Goal: Information Seeking & Learning: Learn about a topic

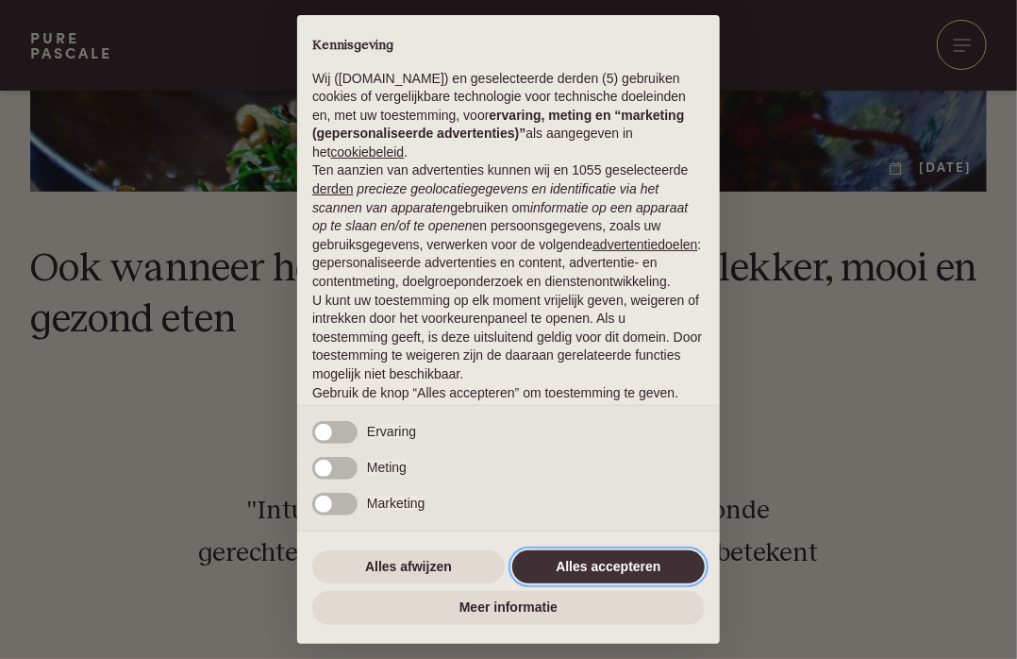
click at [568, 566] on button "Alles accepteren" at bounding box center [608, 567] width 193 height 34
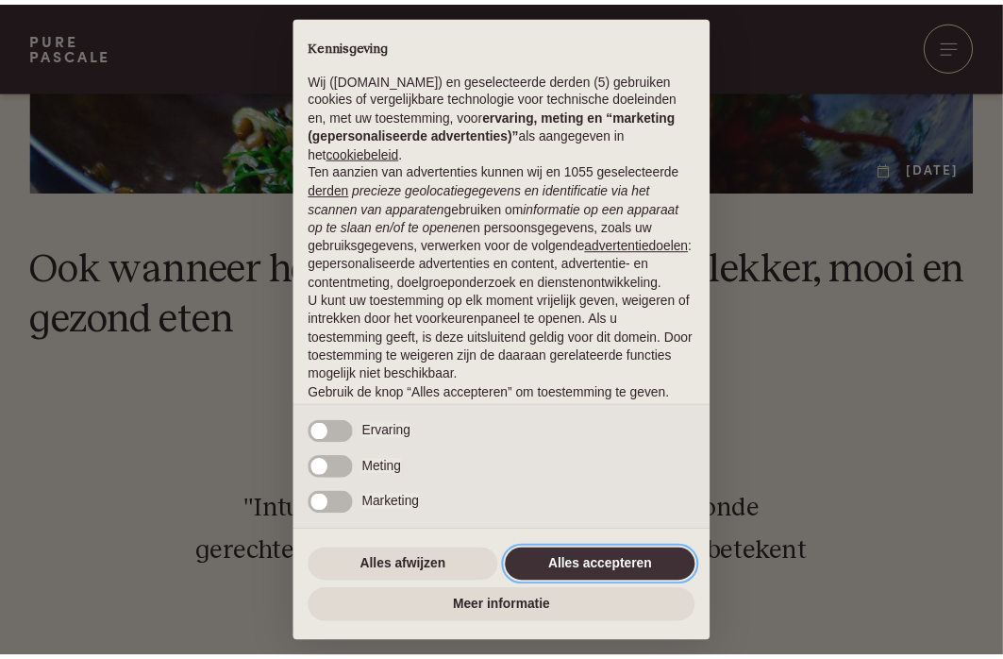
scroll to position [99, 0]
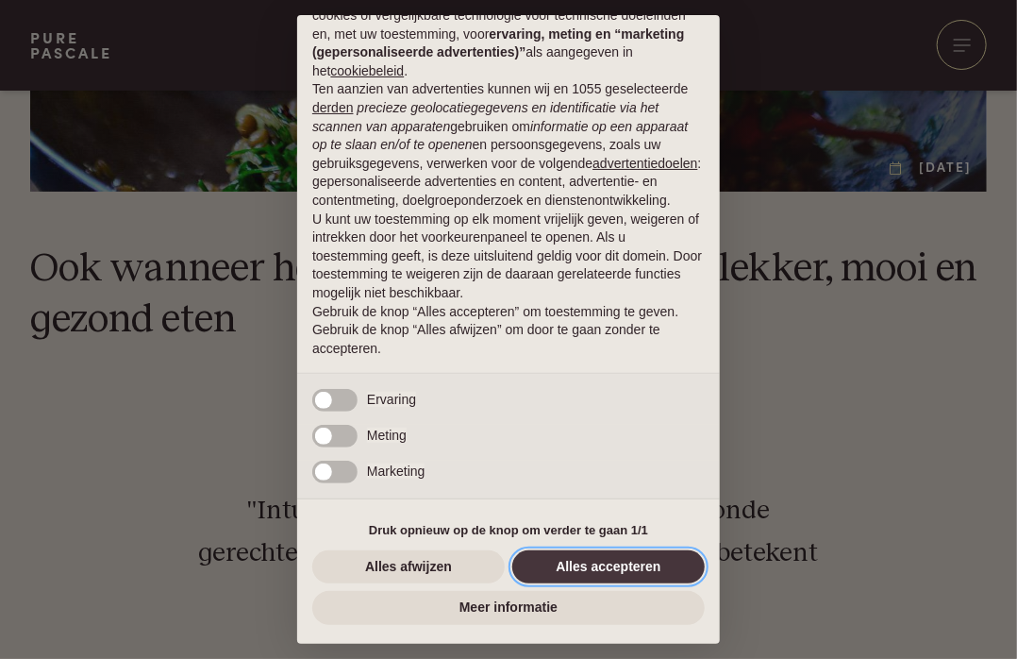
click at [568, 566] on button "Alles accepteren" at bounding box center [608, 567] width 193 height 34
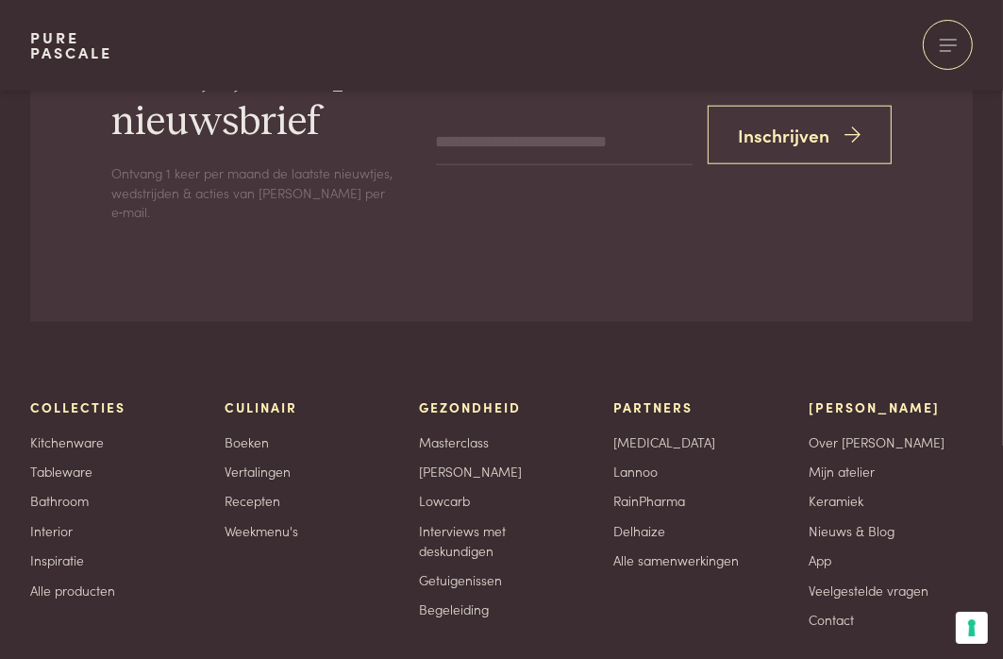
scroll to position [6511, 0]
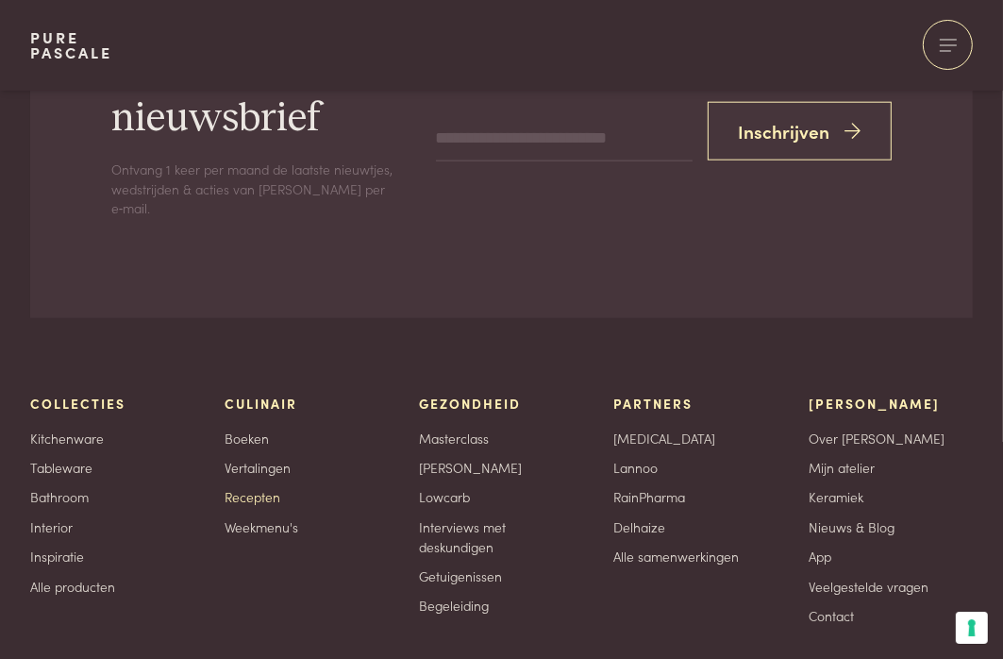
click at [273, 497] on link "Recepten" at bounding box center [253, 497] width 56 height 20
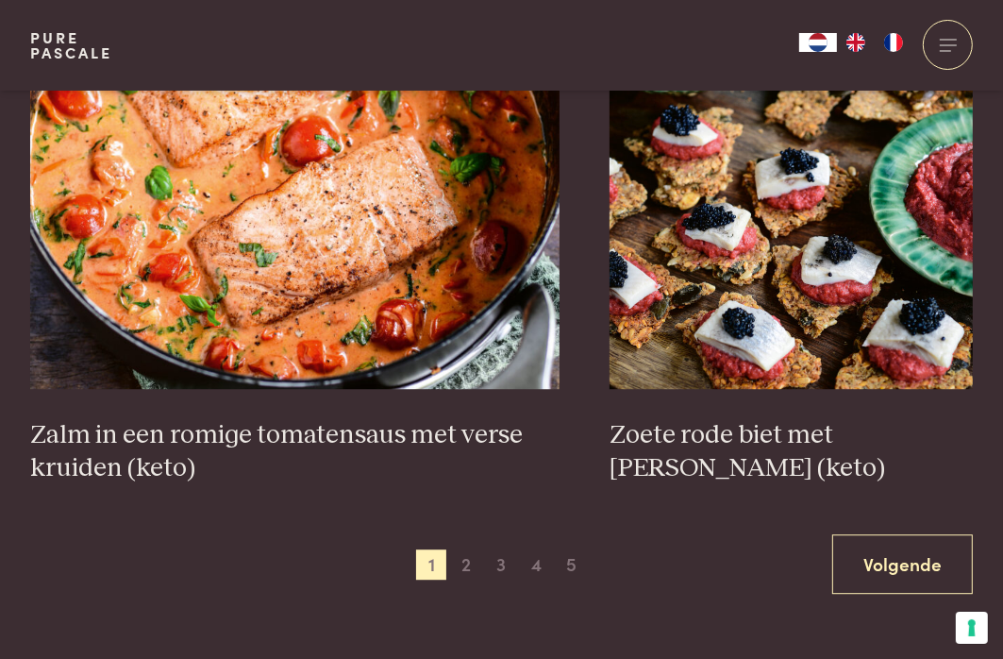
scroll to position [3208, 0]
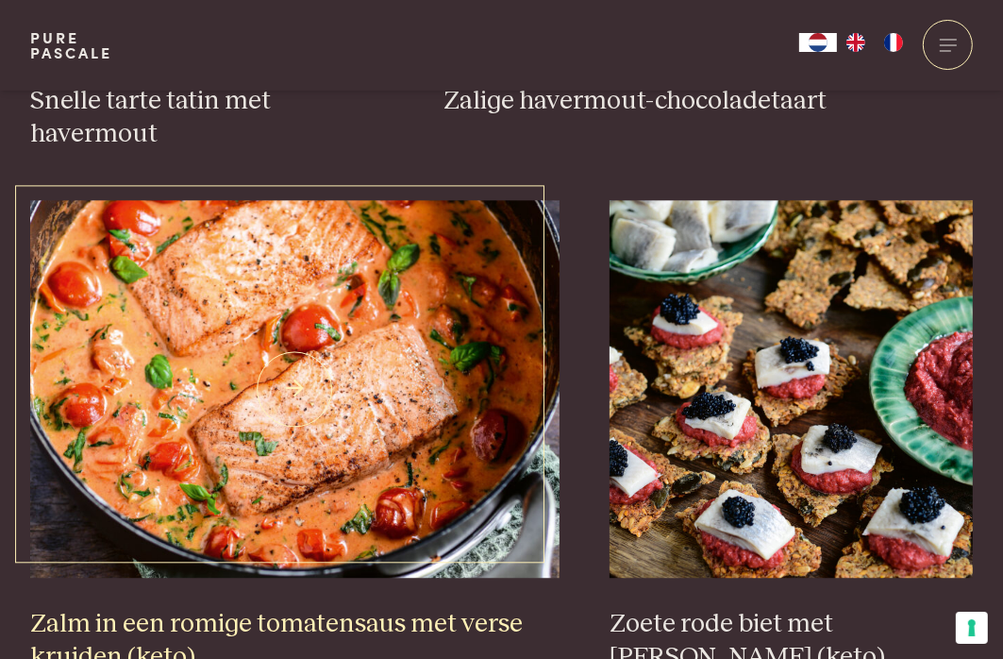
click at [492, 290] on img at bounding box center [294, 388] width 529 height 377
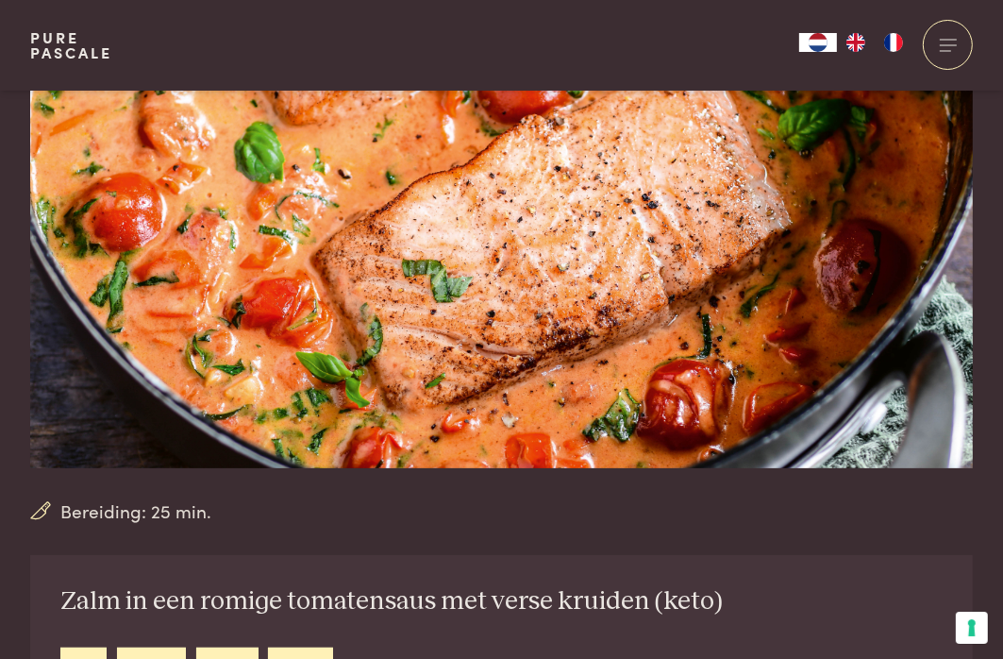
scroll to position [472, 0]
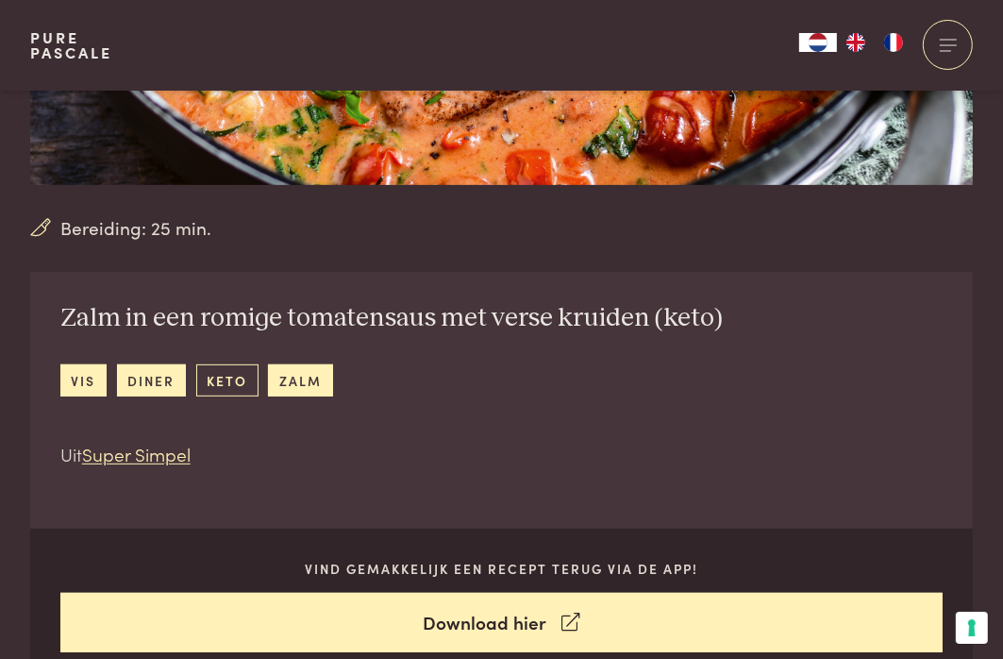
click at [240, 377] on link "keto" at bounding box center [227, 379] width 62 height 31
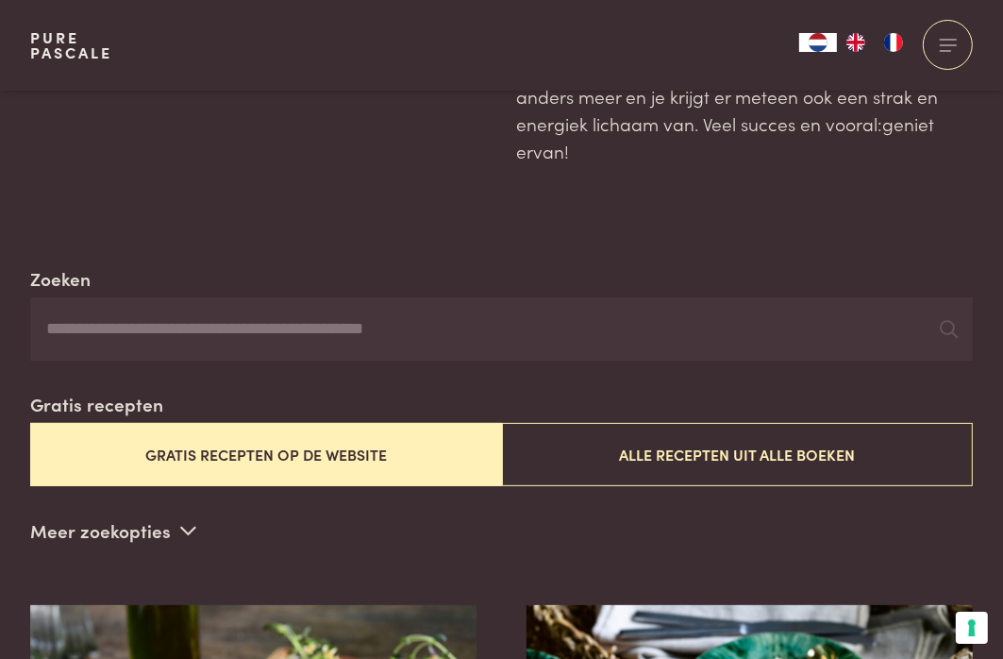
scroll to position [377, 0]
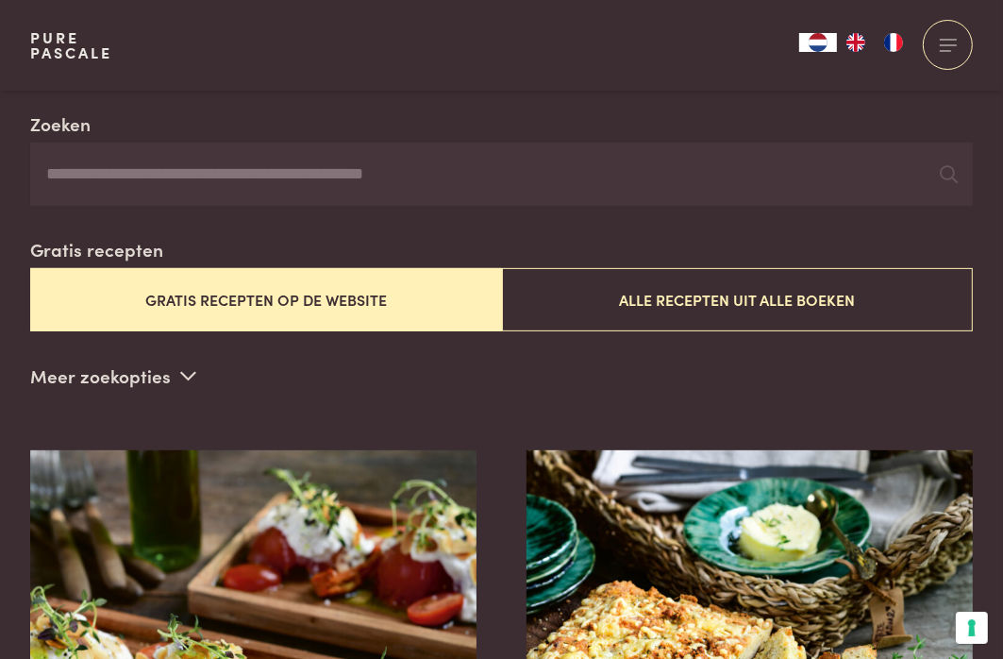
click at [272, 303] on button "Gratis recepten op de website" at bounding box center [266, 299] width 472 height 63
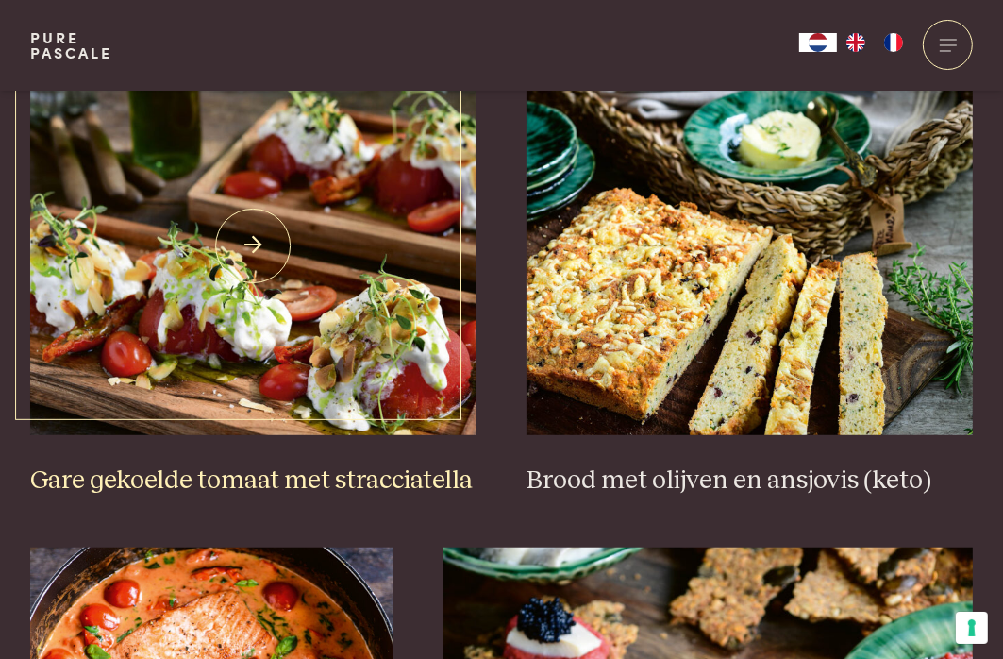
scroll to position [1242, 0]
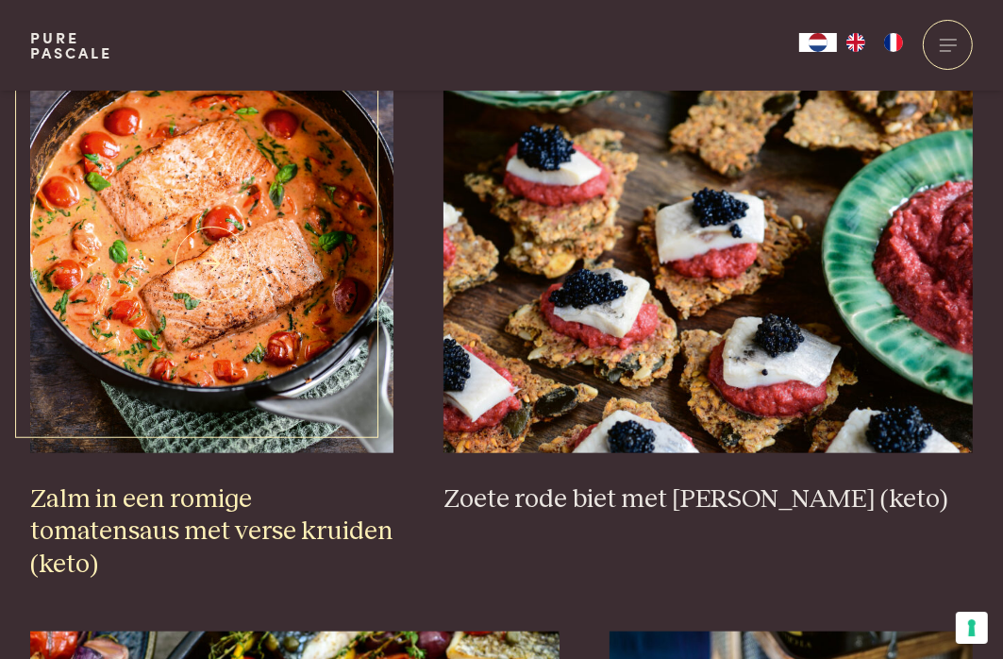
click at [217, 263] on img at bounding box center [211, 263] width 363 height 377
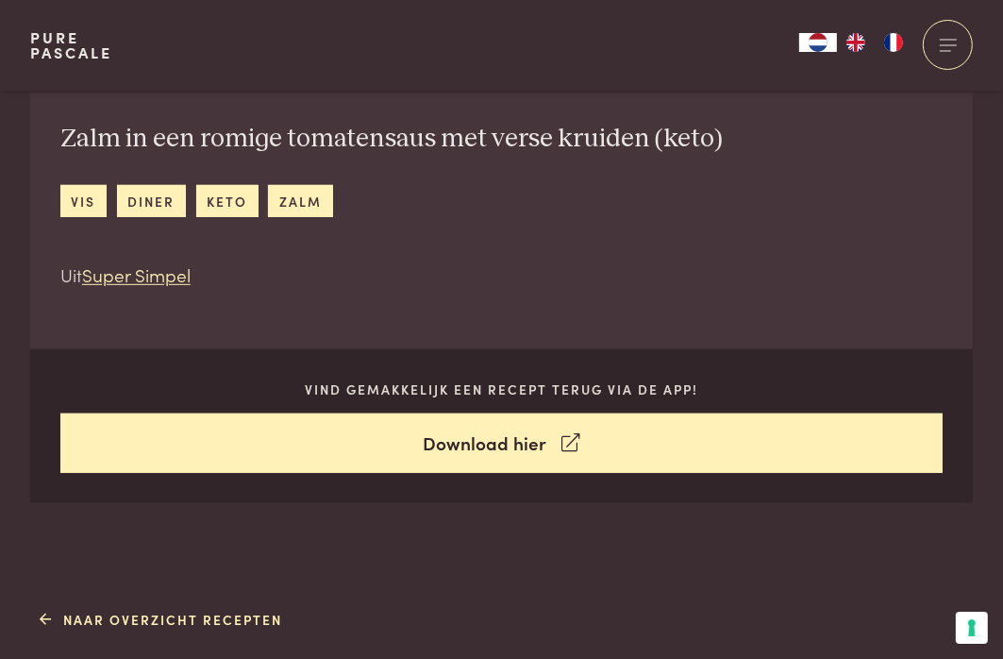
scroll to position [661, 0]
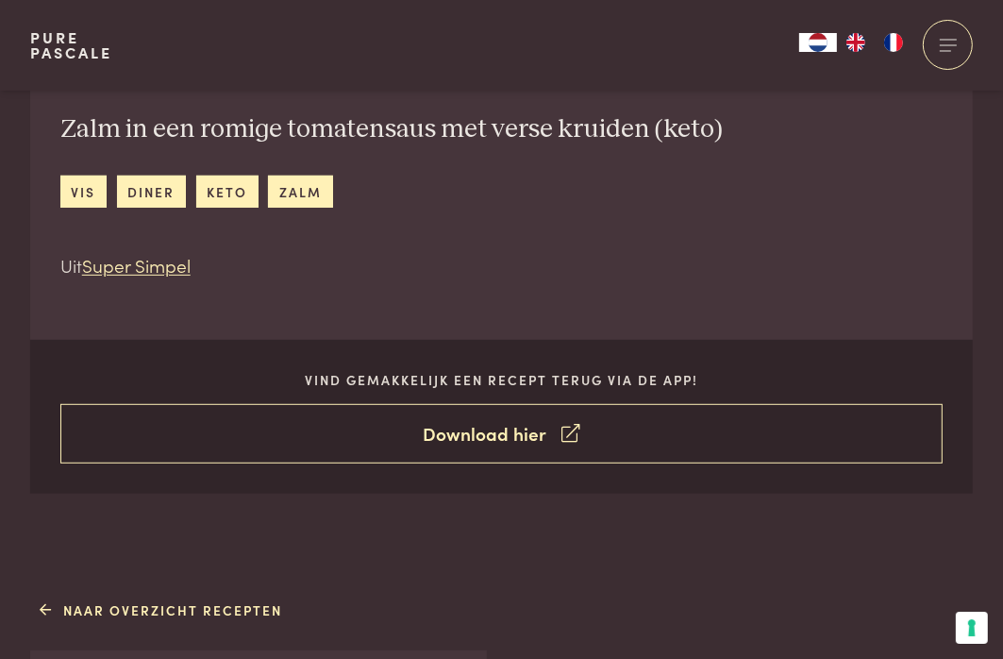
click at [510, 433] on link "Download hier" at bounding box center [501, 433] width 883 height 59
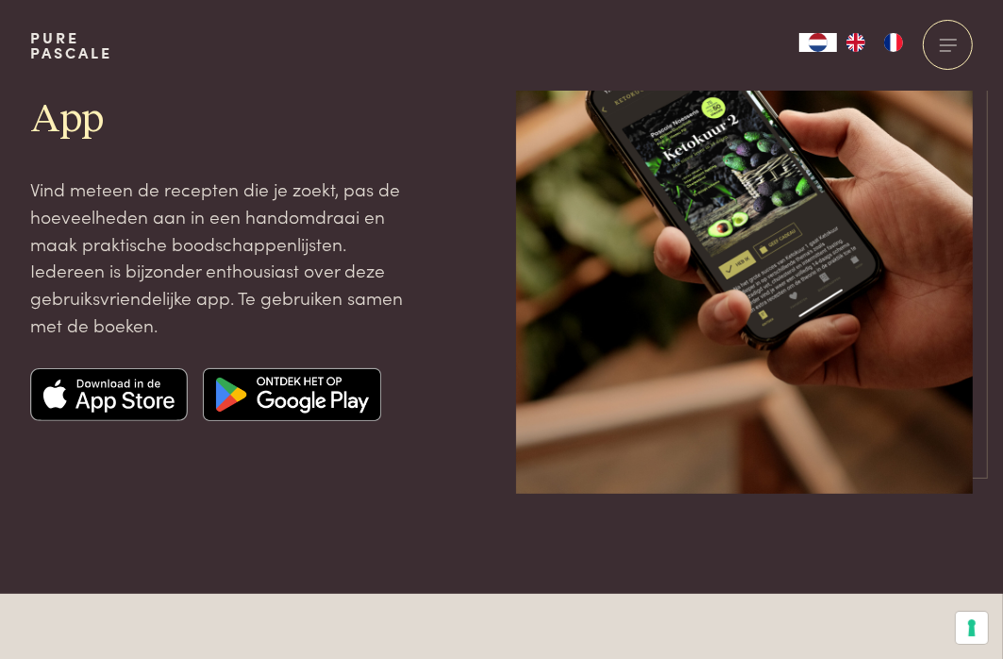
scroll to position [283, 0]
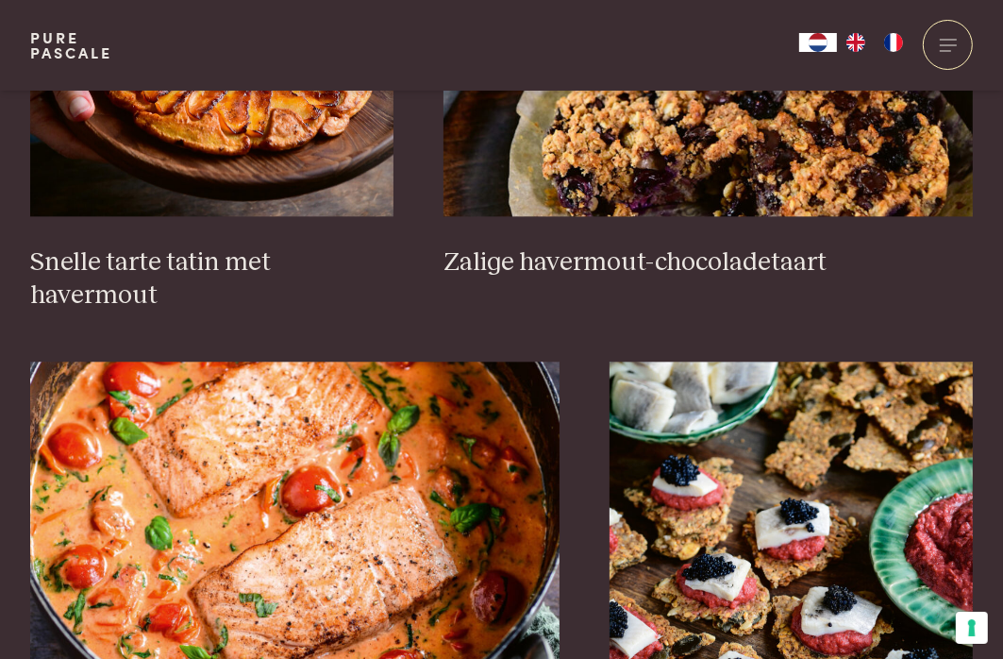
scroll to position [3397, 0]
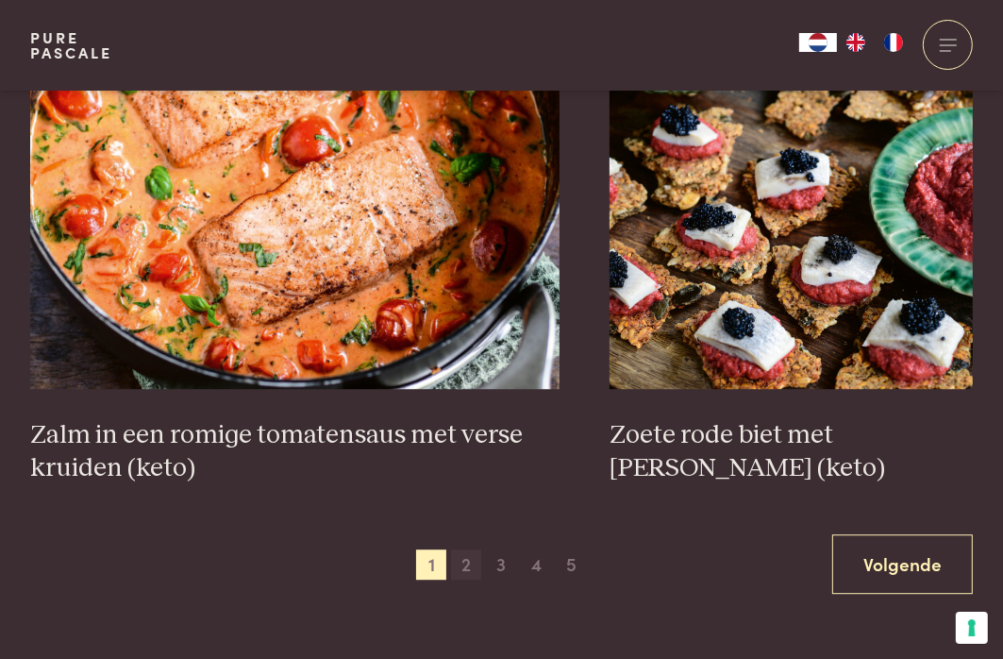
click at [467, 568] on span "2" at bounding box center [466, 564] width 30 height 30
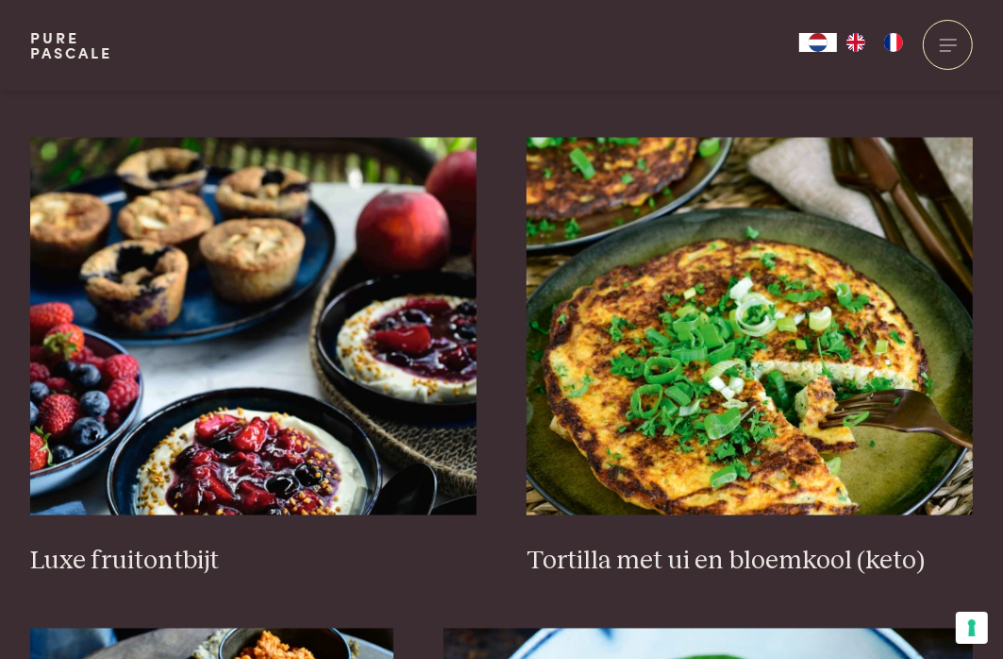
scroll to position [2374, 0]
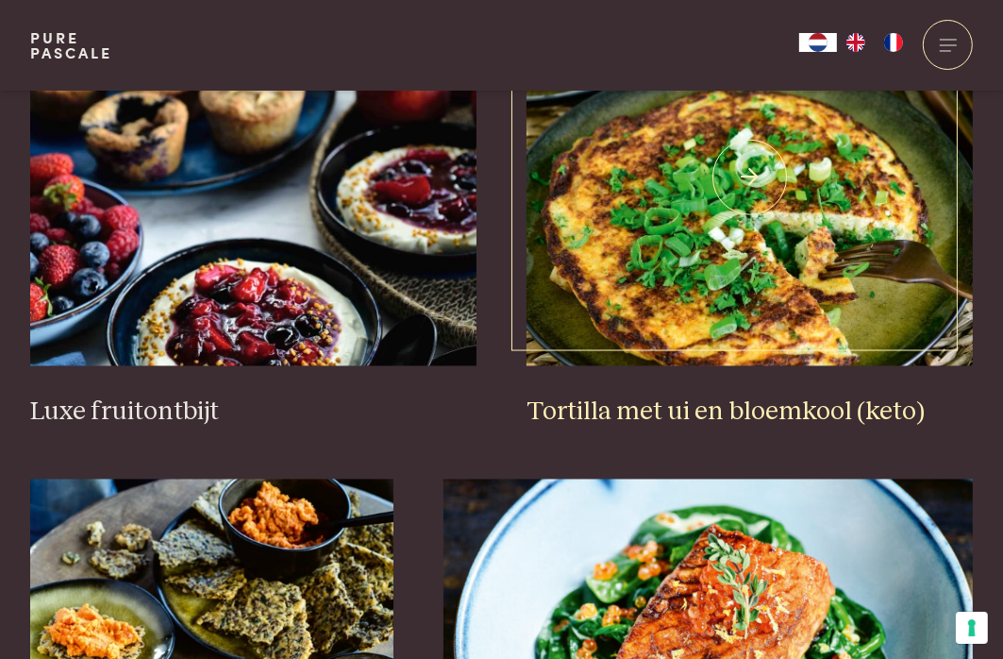
click at [744, 287] on img at bounding box center [750, 177] width 446 height 377
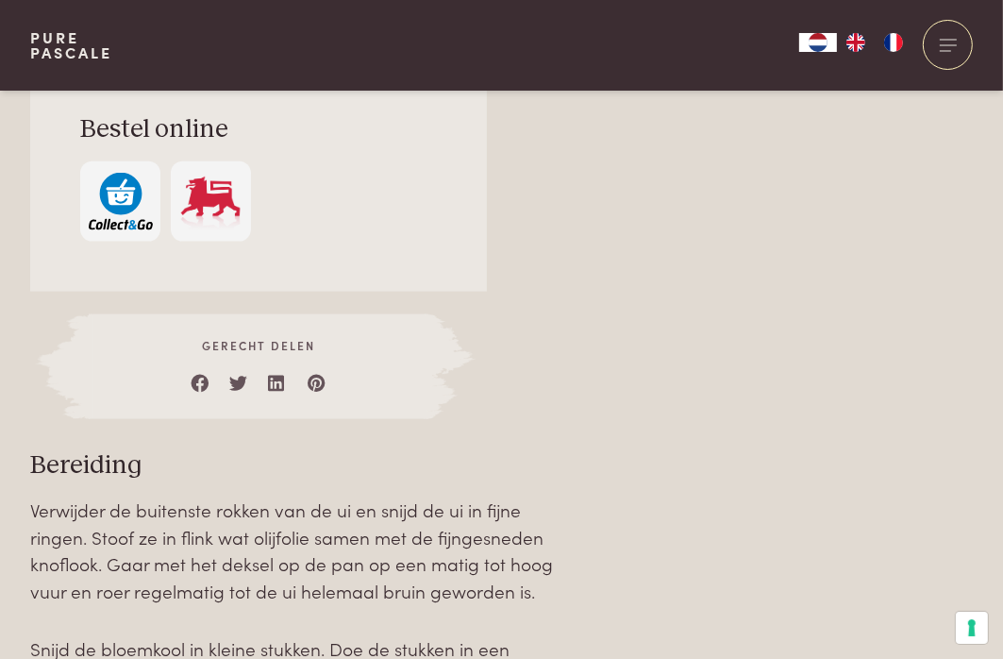
scroll to position [1793, 0]
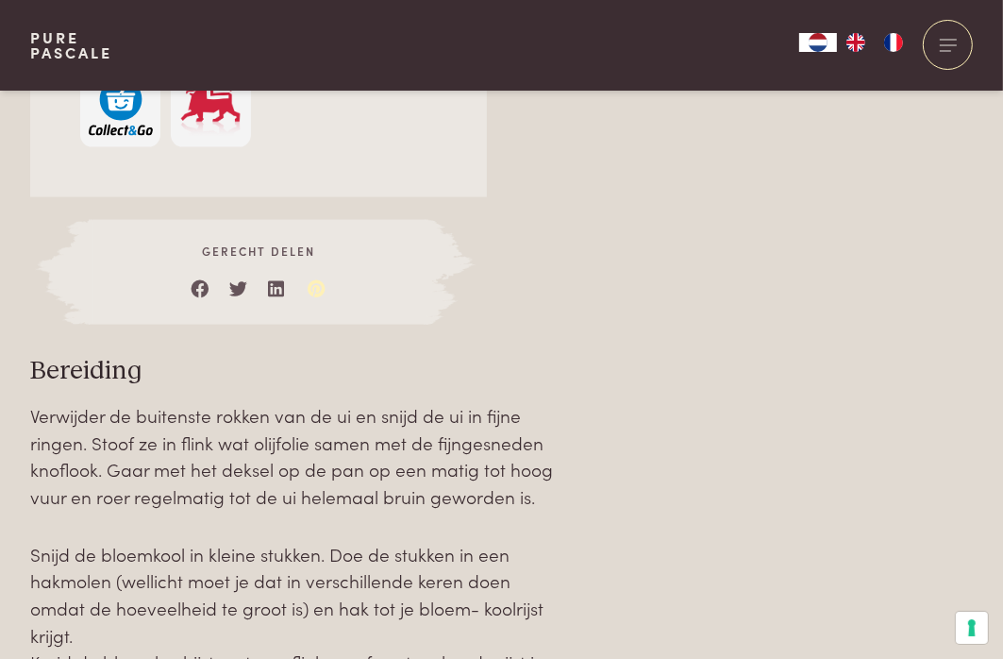
click at [318, 283] on link at bounding box center [317, 284] width 19 height 19
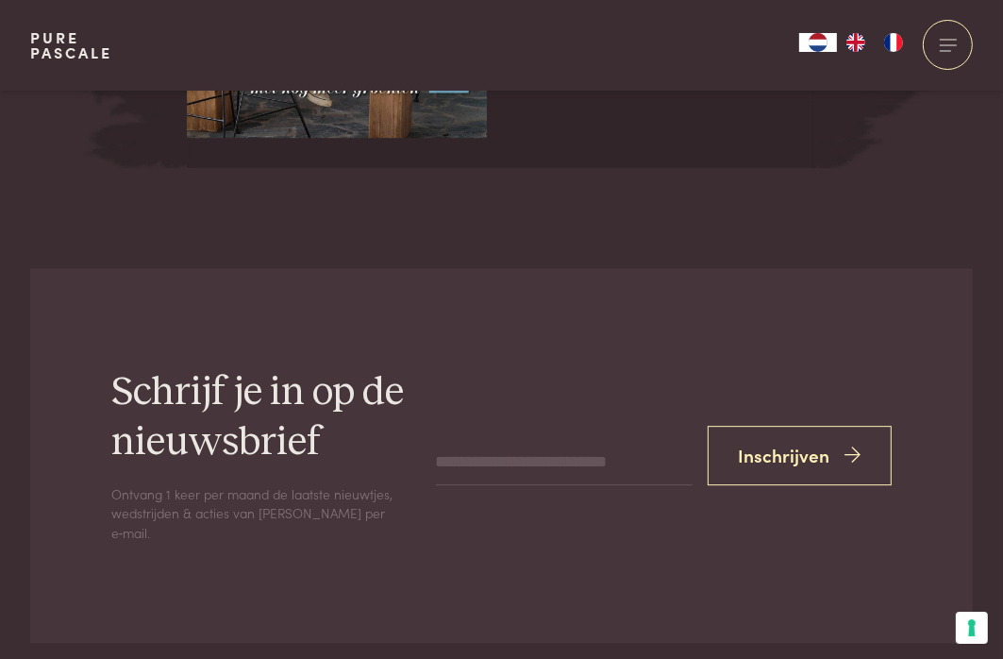
scroll to position [4171, 0]
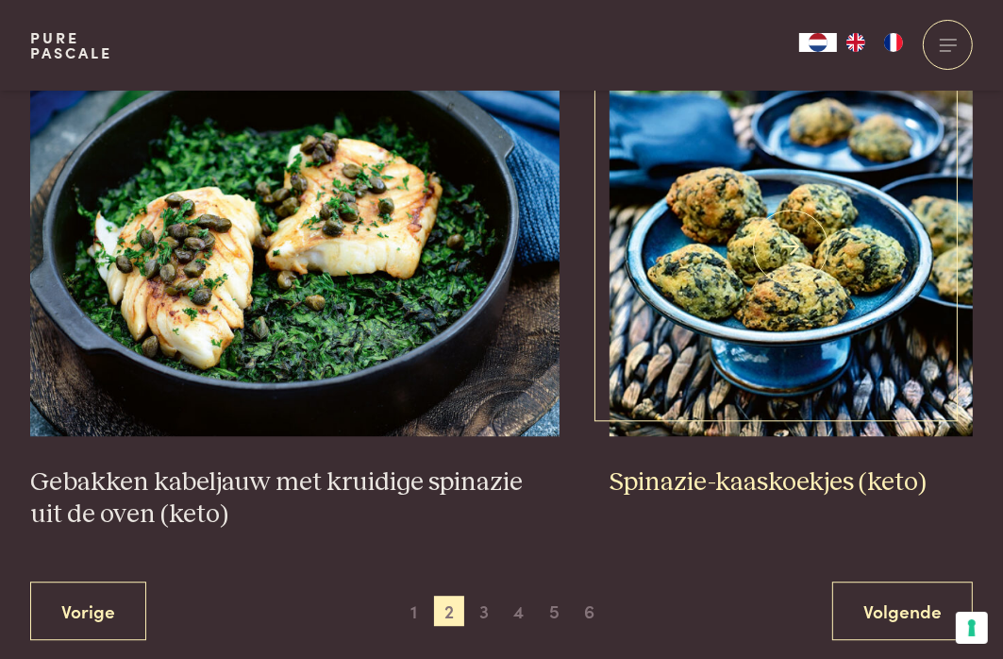
scroll to position [3412, 0]
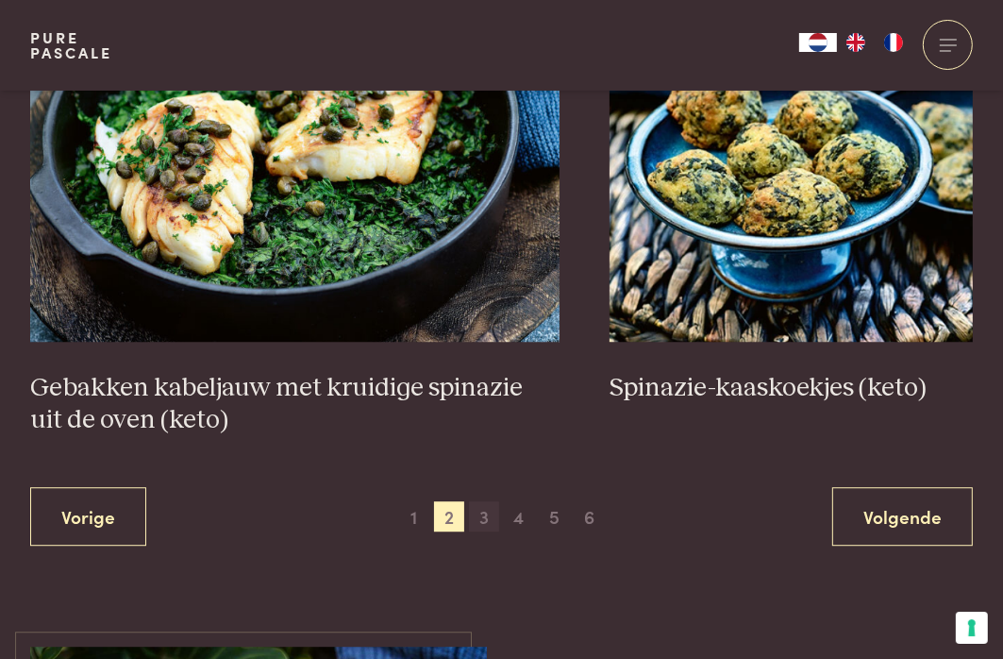
click at [489, 520] on span "3" at bounding box center [484, 516] width 30 height 30
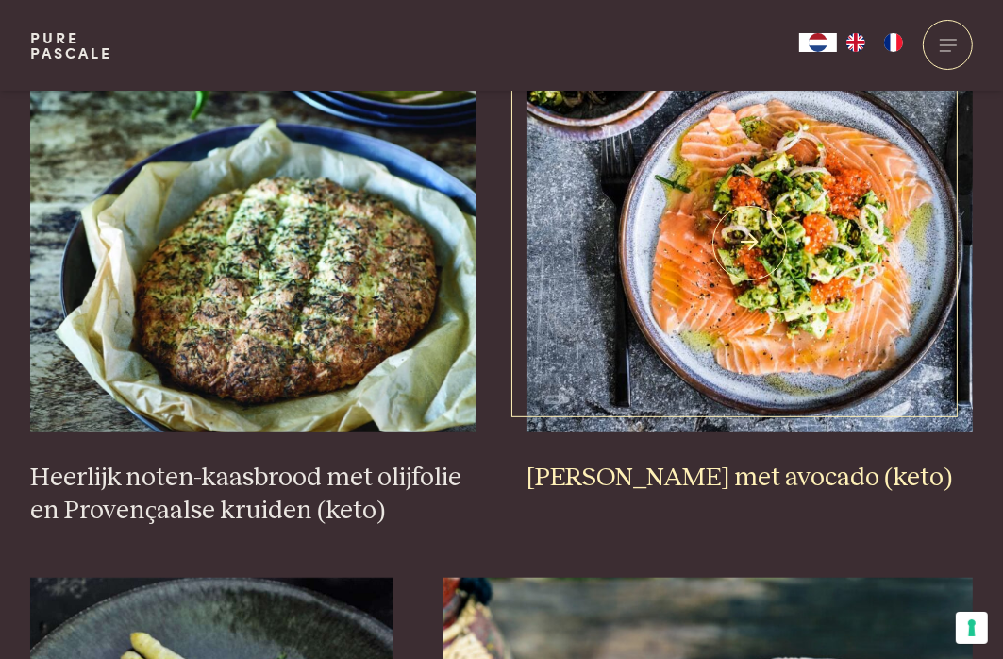
scroll to position [676, 0]
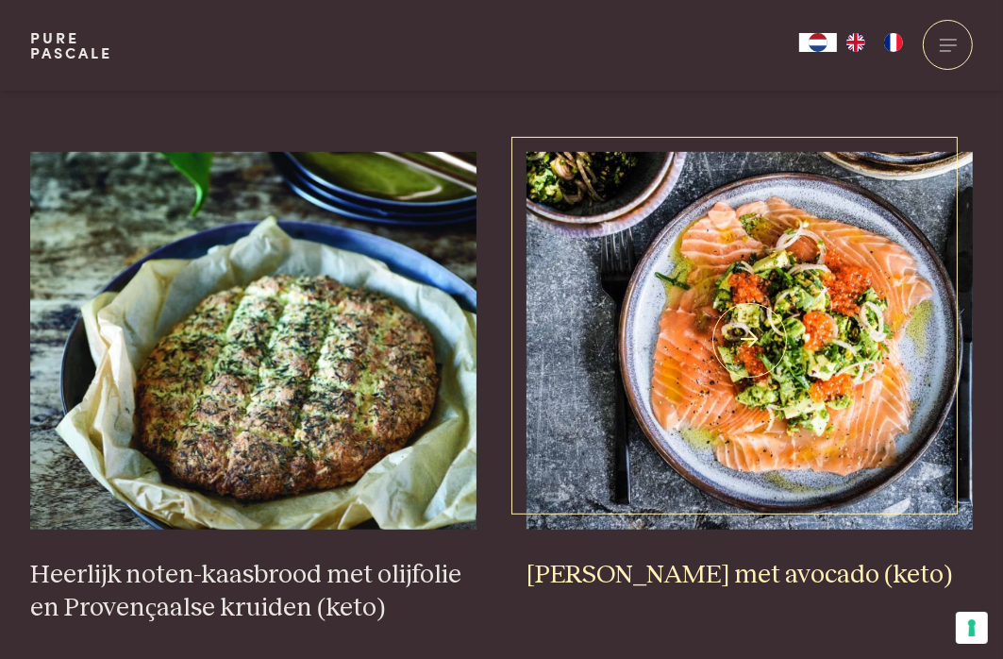
click at [789, 307] on img at bounding box center [750, 340] width 446 height 377
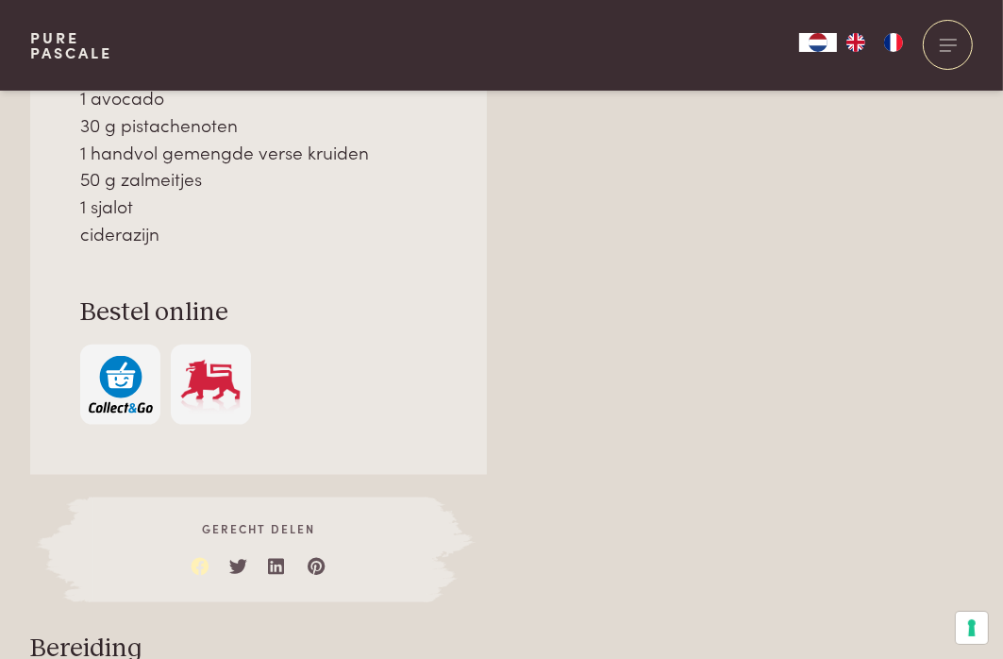
scroll to position [1699, 0]
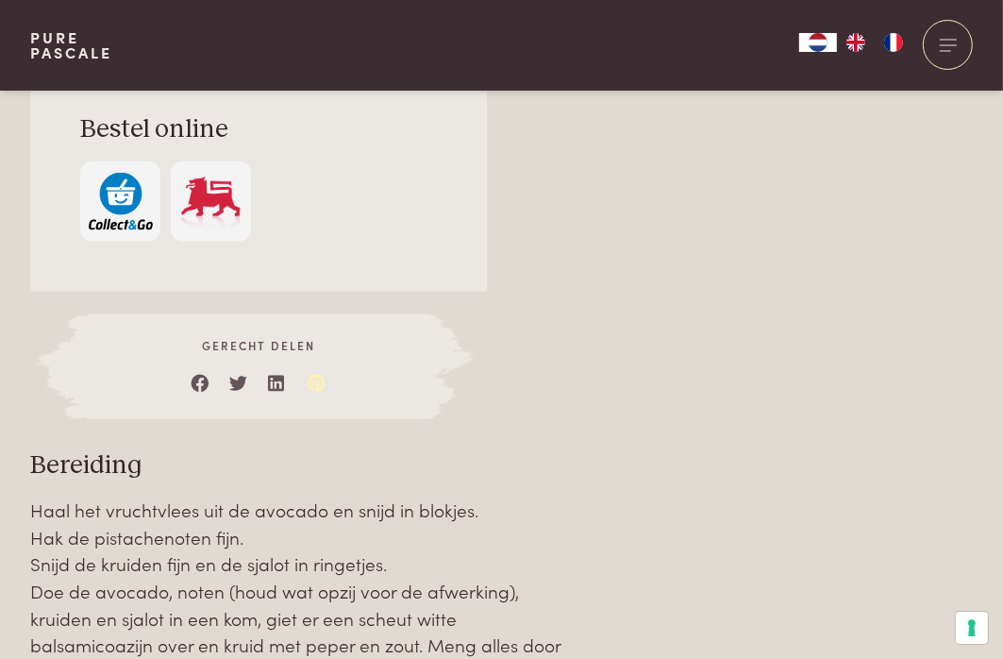
click at [315, 385] on link at bounding box center [317, 378] width 19 height 19
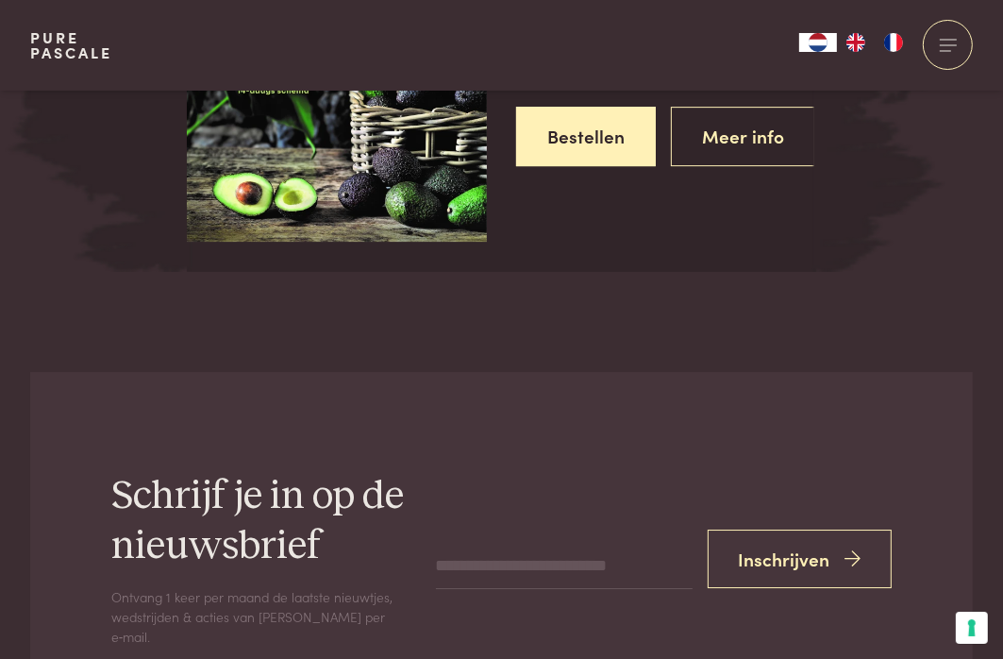
scroll to position [4435, 0]
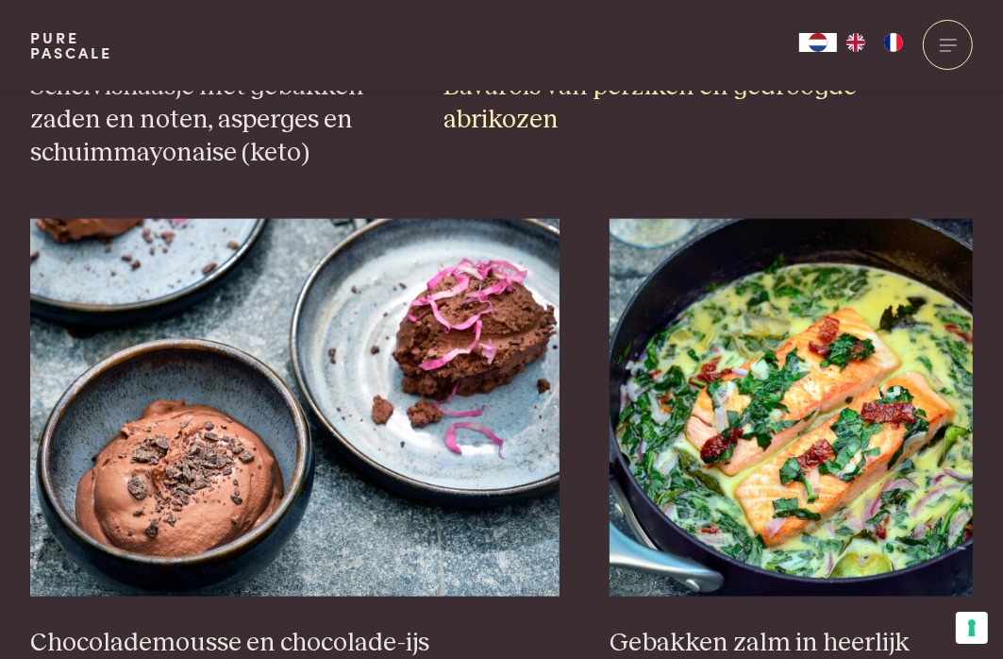
scroll to position [1808, 0]
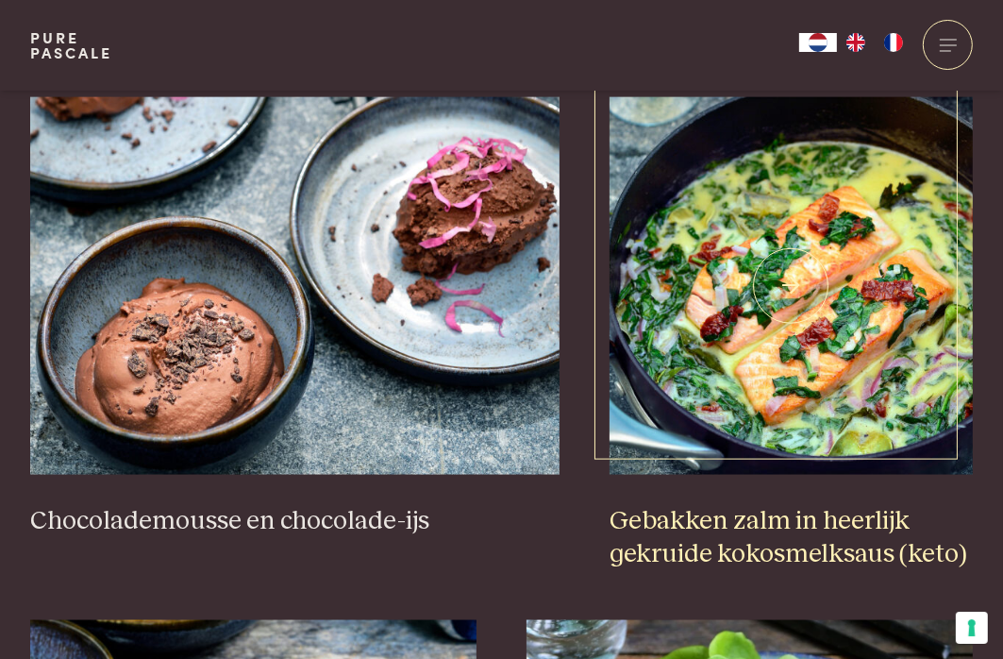
click at [826, 335] on img at bounding box center [791, 285] width 363 height 377
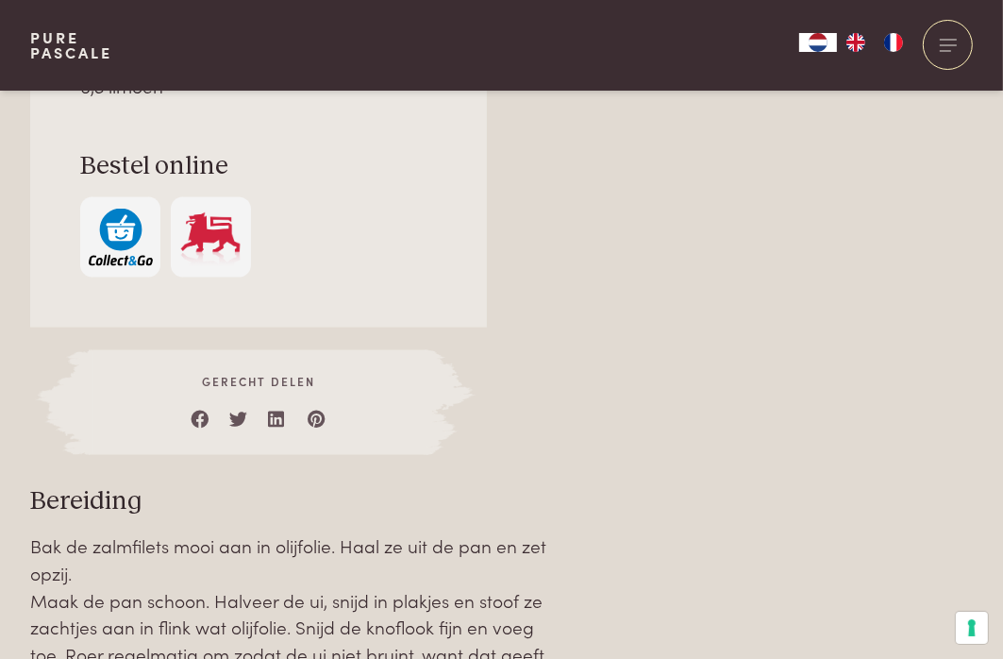
scroll to position [1793, 0]
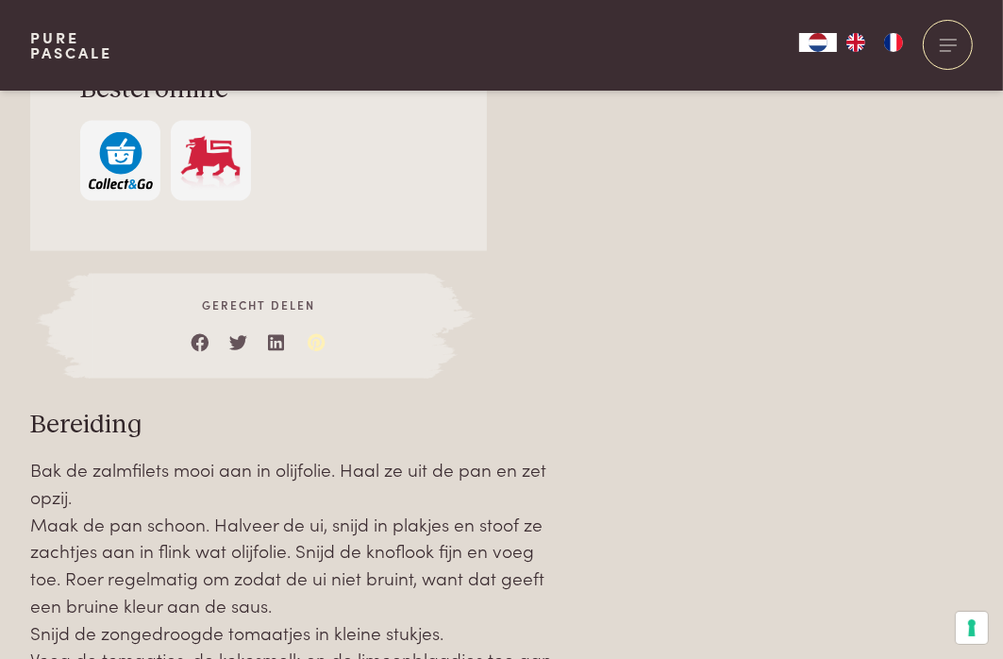
click at [312, 340] on link at bounding box center [317, 337] width 19 height 19
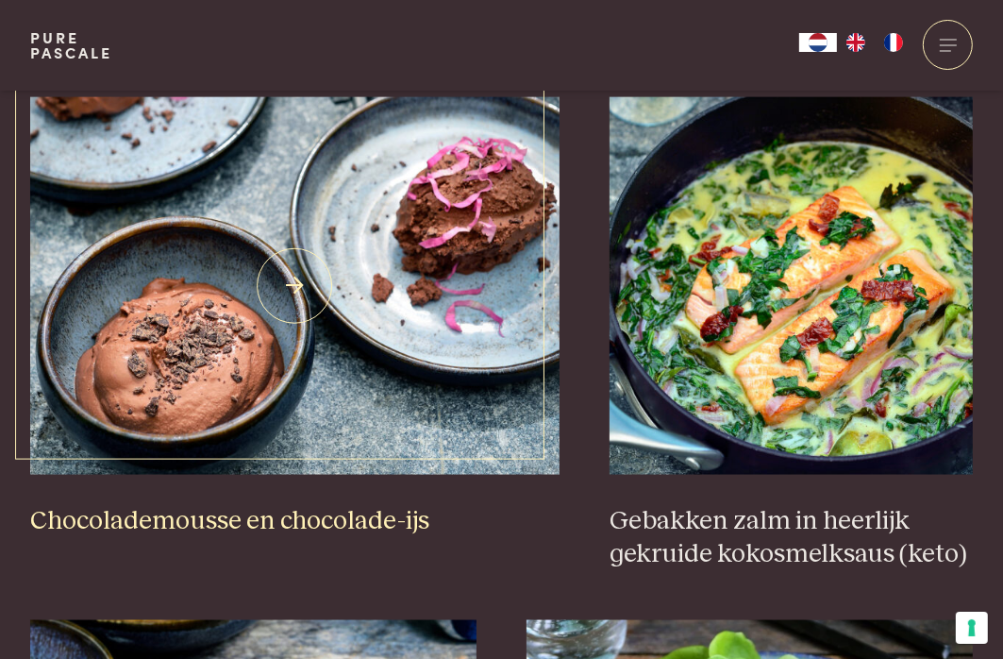
scroll to position [1619, 0]
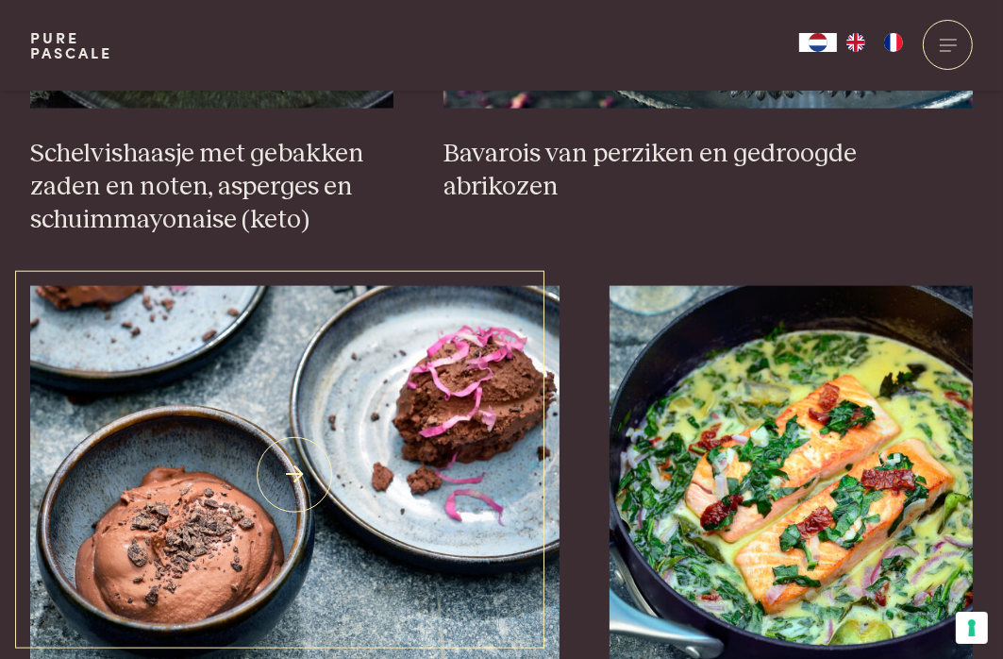
click at [306, 467] on img at bounding box center [294, 474] width 529 height 377
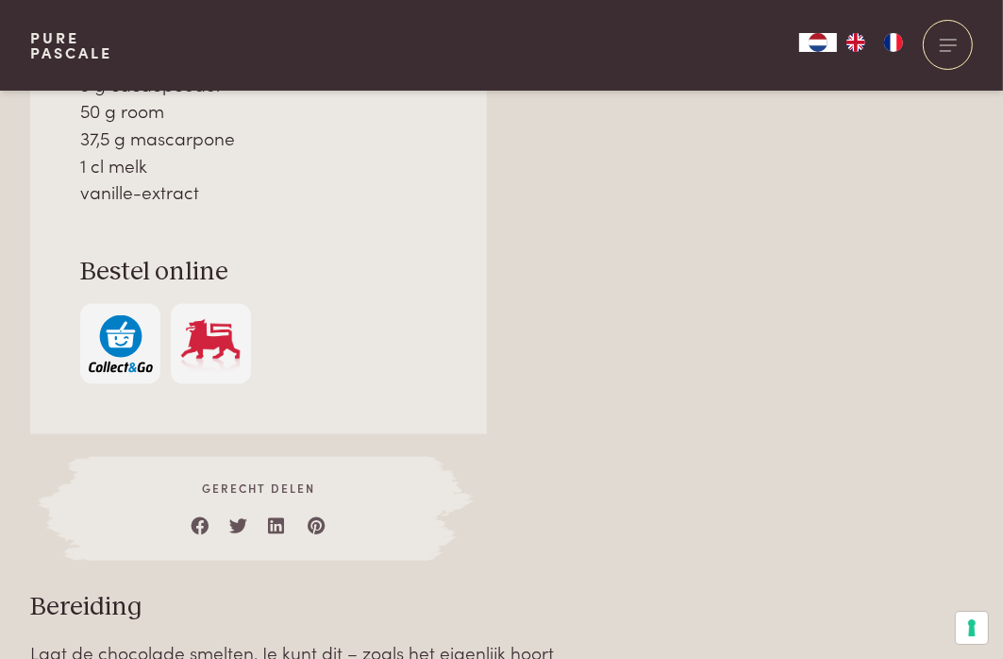
scroll to position [1604, 0]
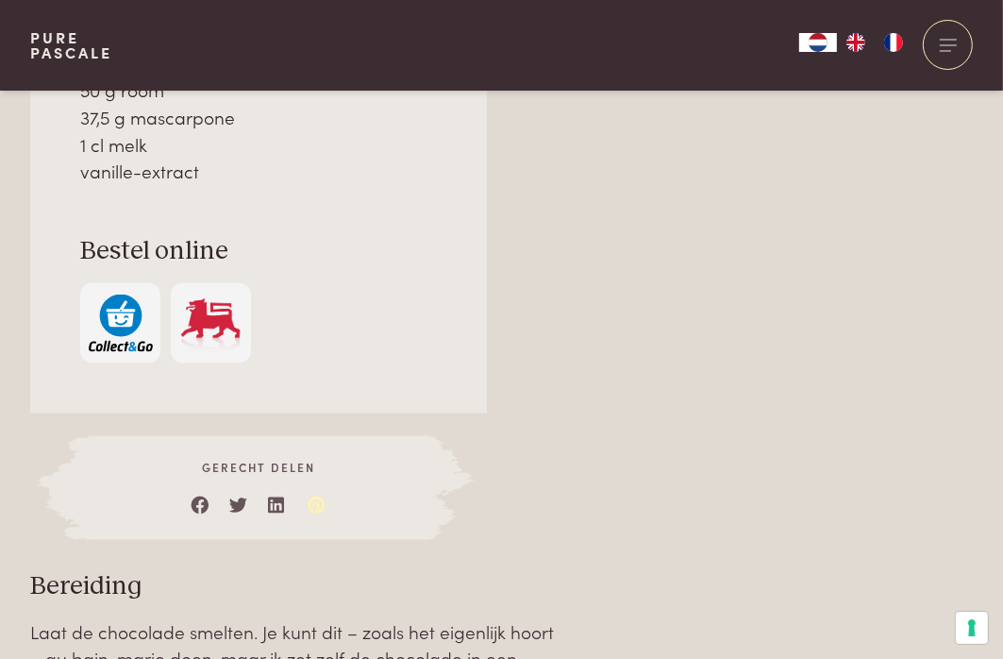
click at [313, 506] on link at bounding box center [317, 500] width 19 height 19
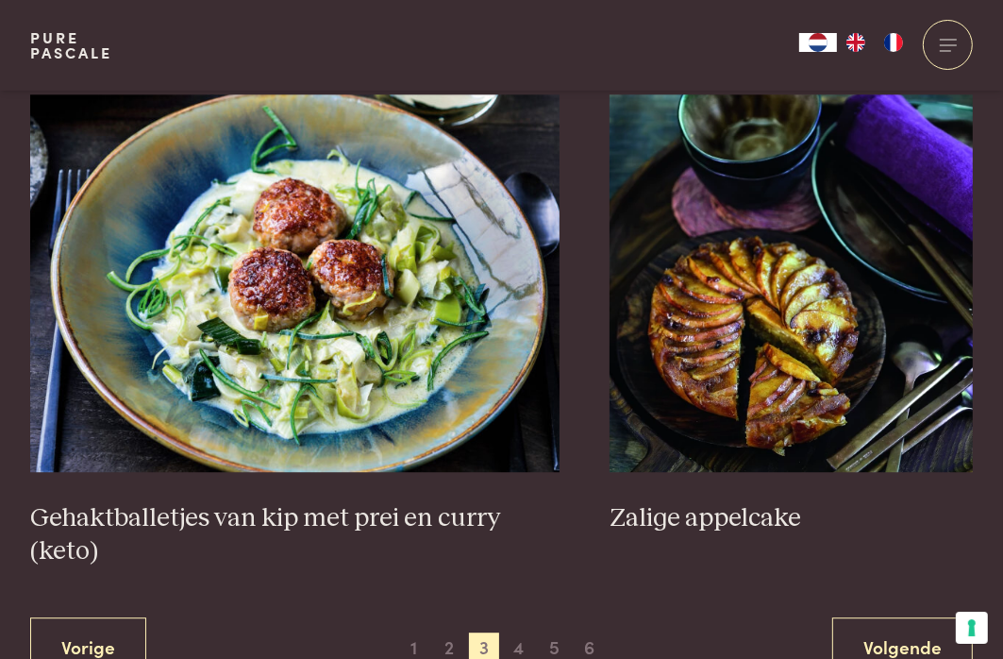
scroll to position [3412, 0]
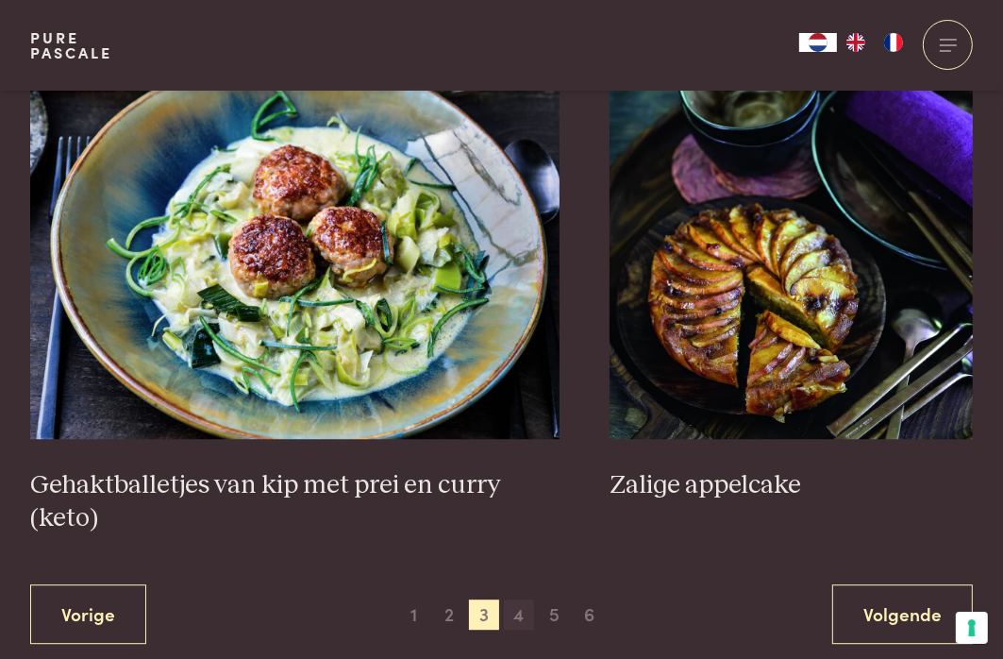
click at [518, 620] on span "4" at bounding box center [519, 614] width 30 height 30
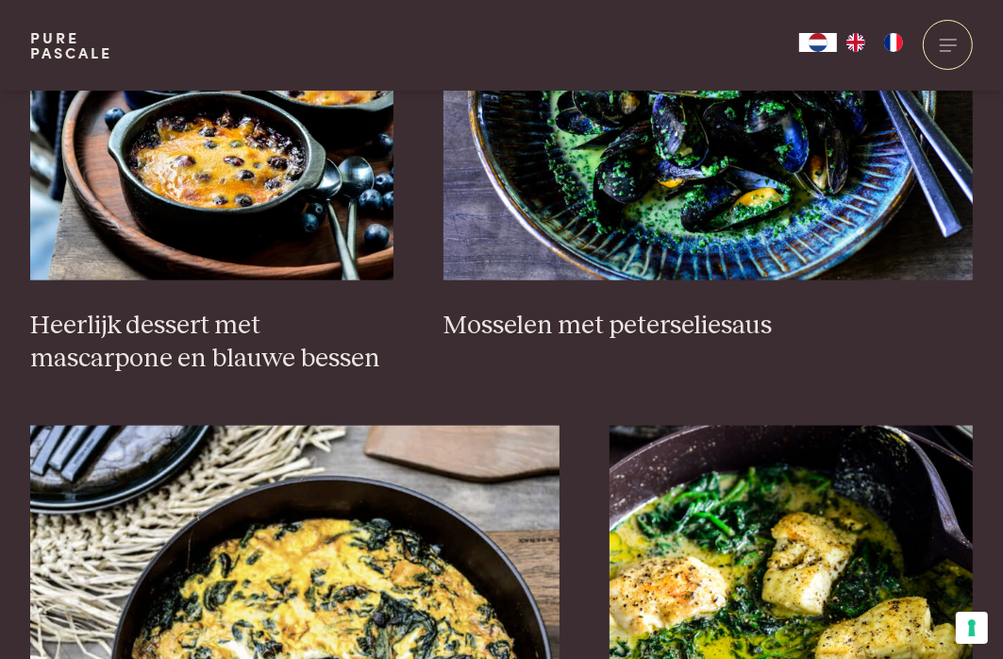
scroll to position [1714, 0]
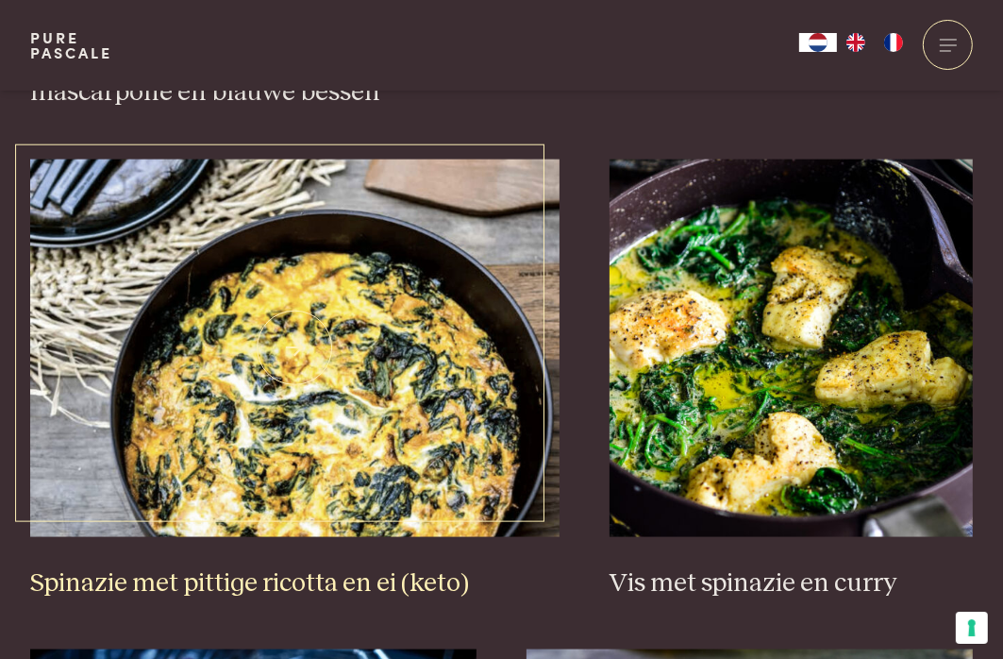
click at [394, 380] on img at bounding box center [294, 347] width 529 height 377
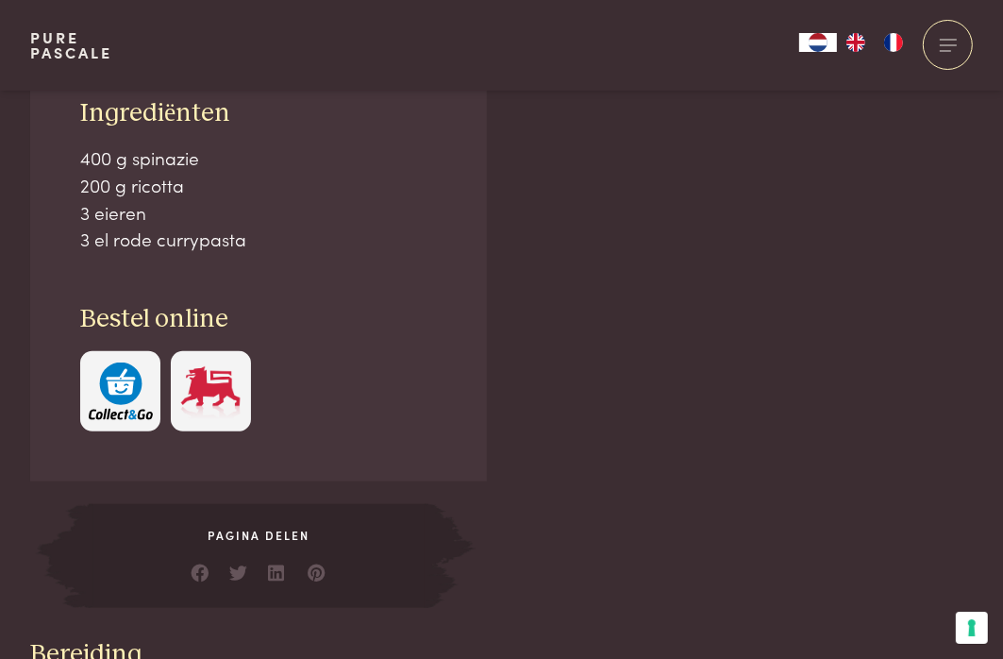
scroll to position [1415, 0]
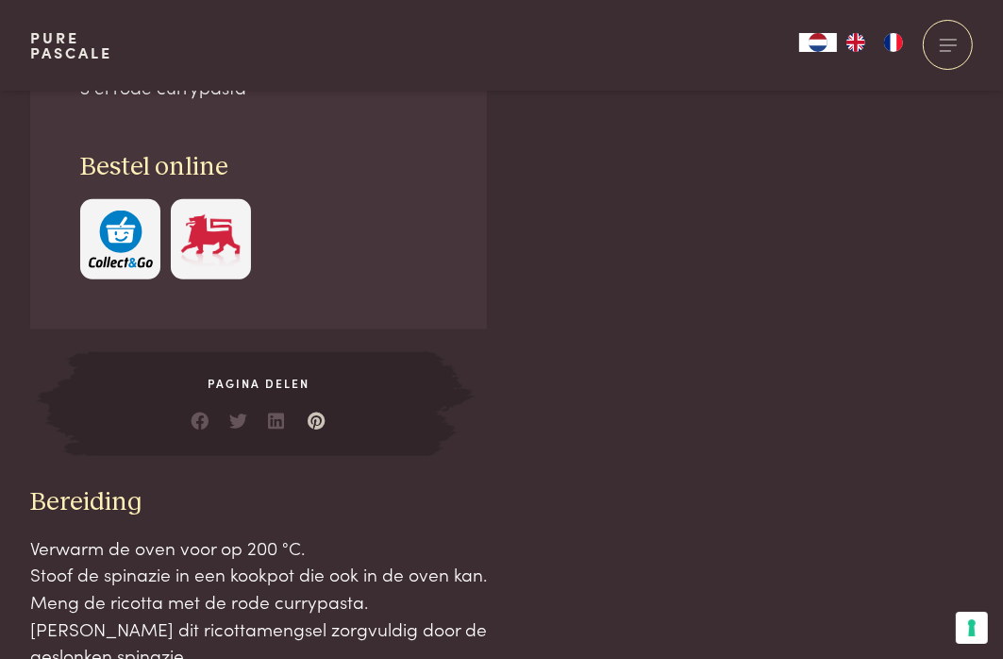
click at [310, 411] on link at bounding box center [317, 416] width 19 height 19
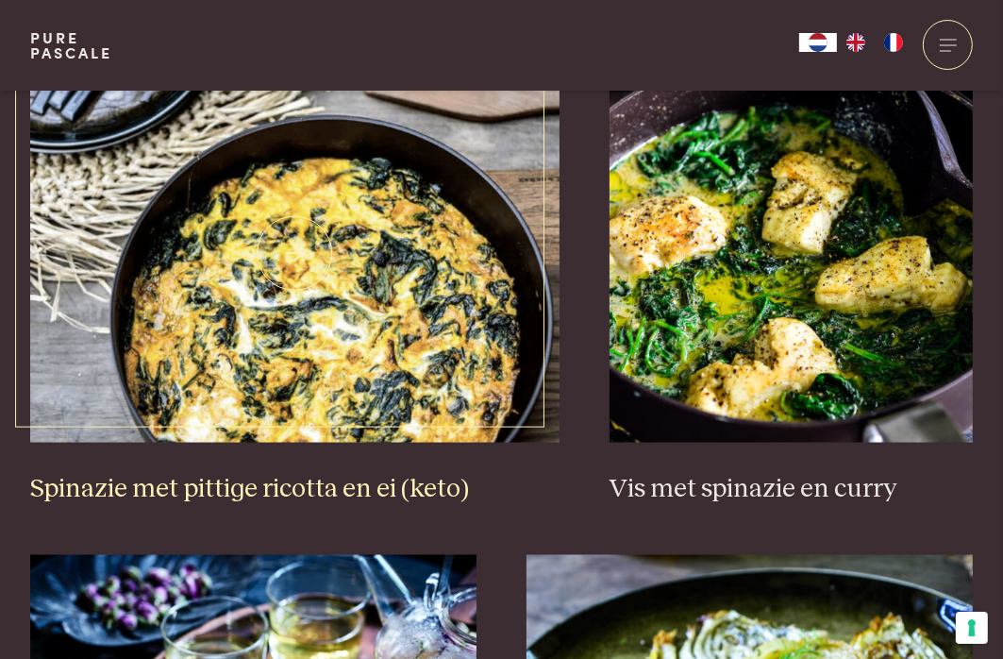
scroll to position [2280, 0]
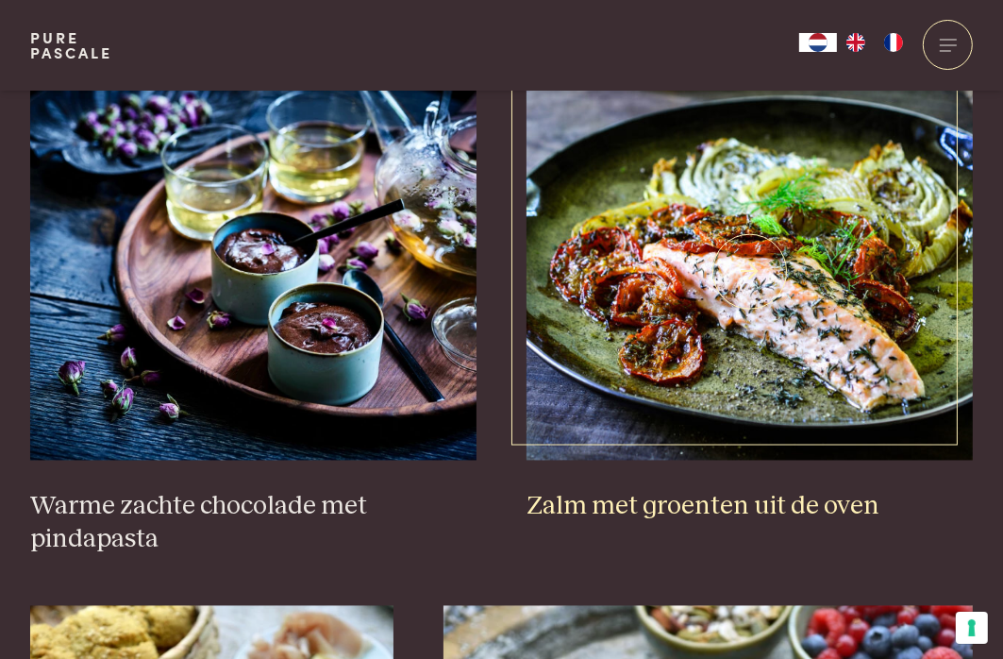
click at [771, 244] on img at bounding box center [750, 271] width 446 height 377
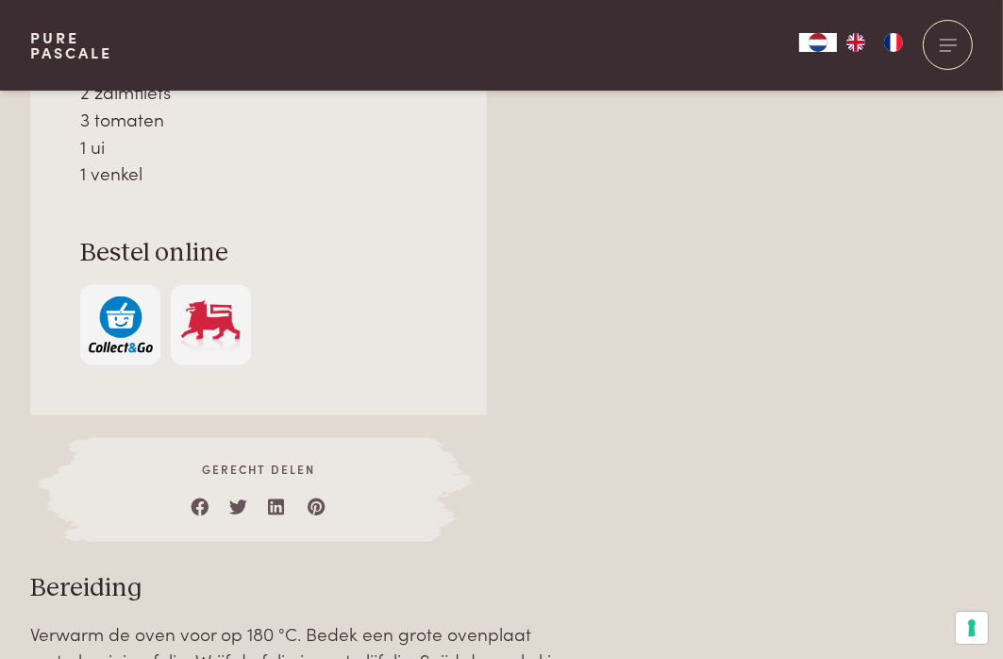
scroll to position [1699, 0]
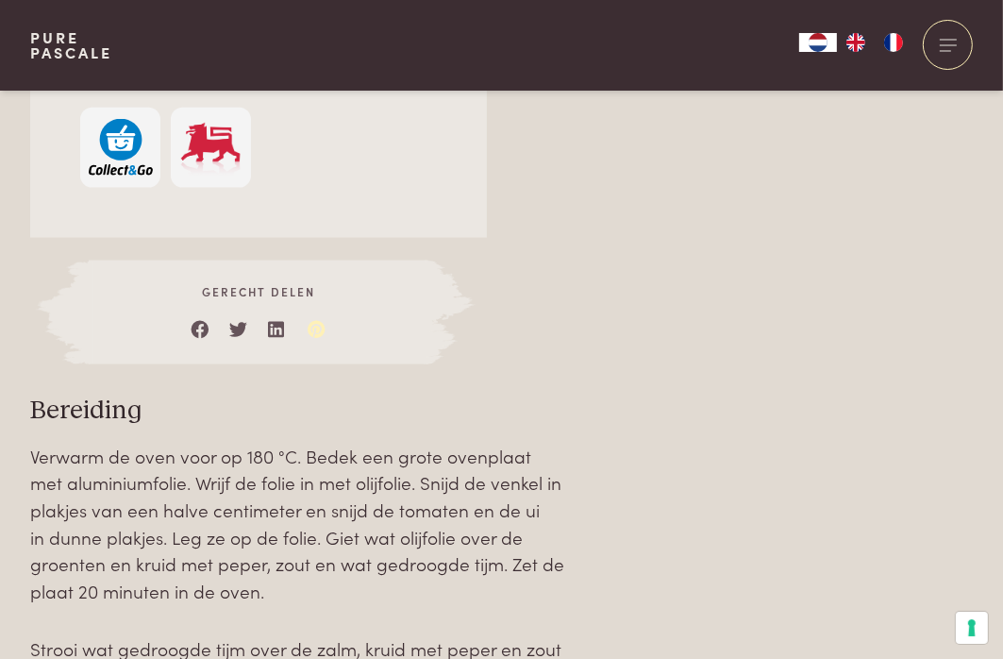
click at [318, 329] on link at bounding box center [317, 324] width 19 height 19
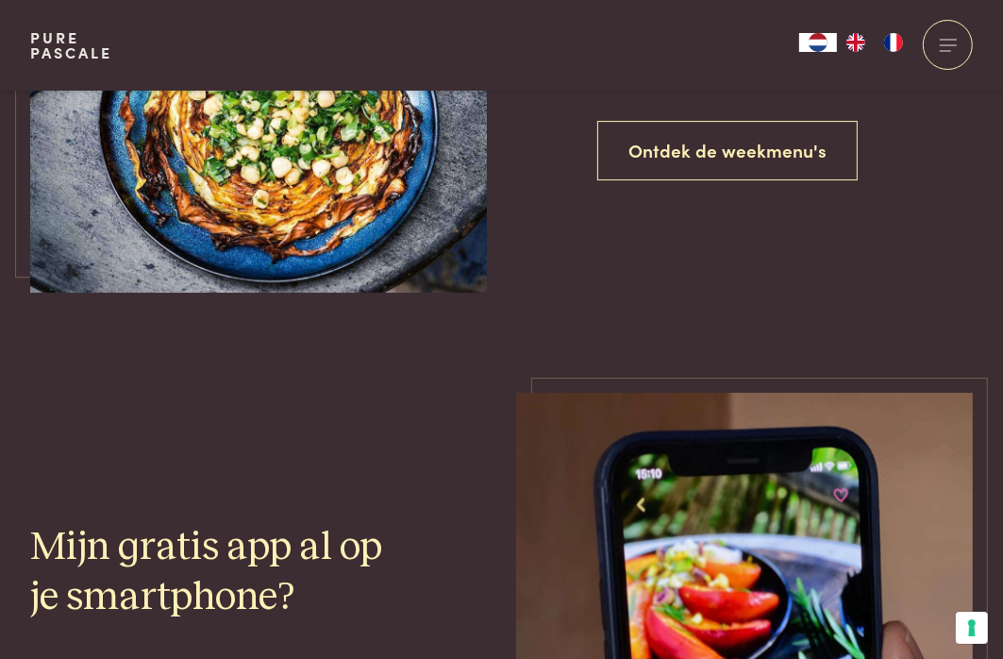
scroll to position [4261, 0]
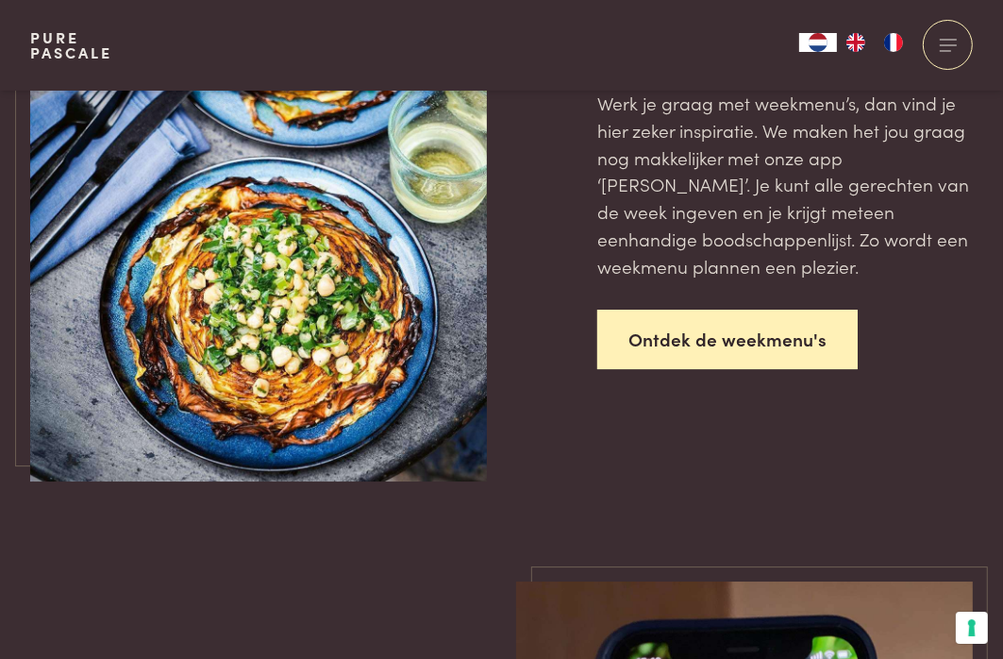
click at [734, 336] on link "Ontdek de weekmenu's" at bounding box center [727, 339] width 260 height 59
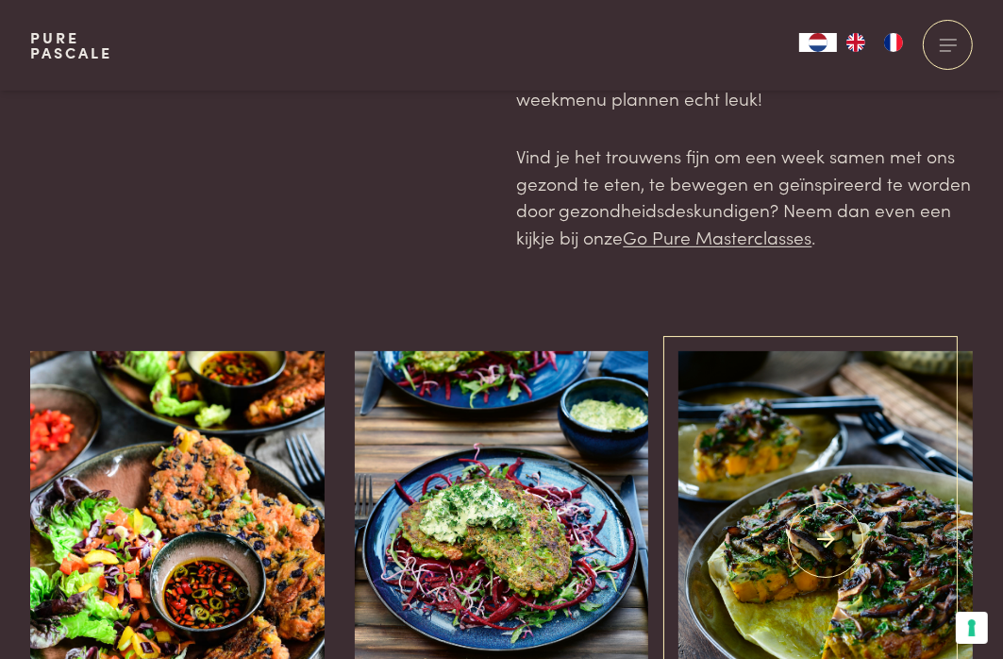
scroll to position [472, 0]
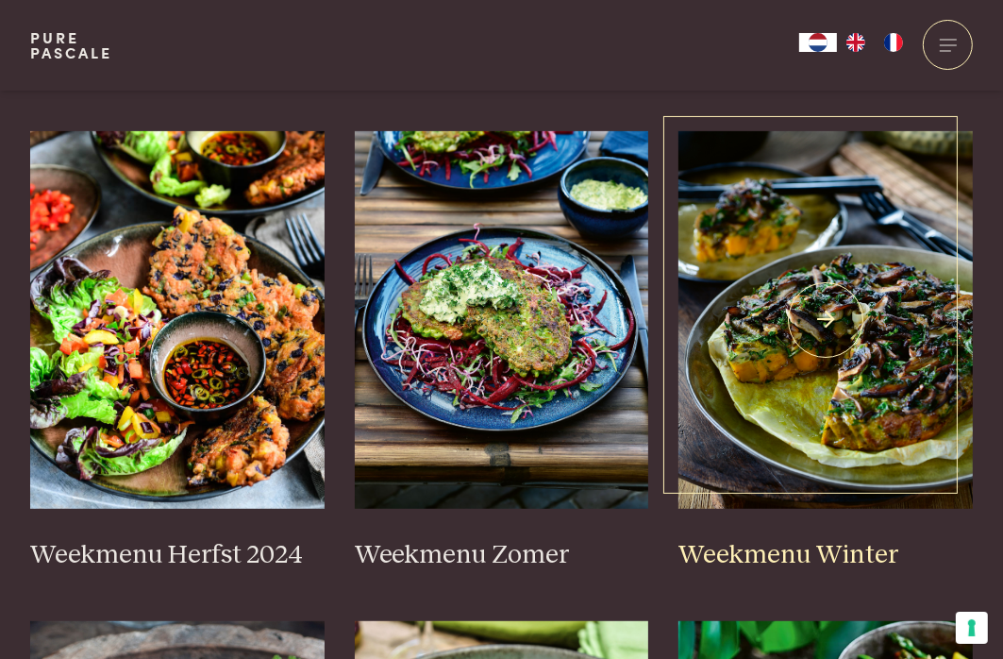
click at [895, 360] on img at bounding box center [825, 319] width 294 height 377
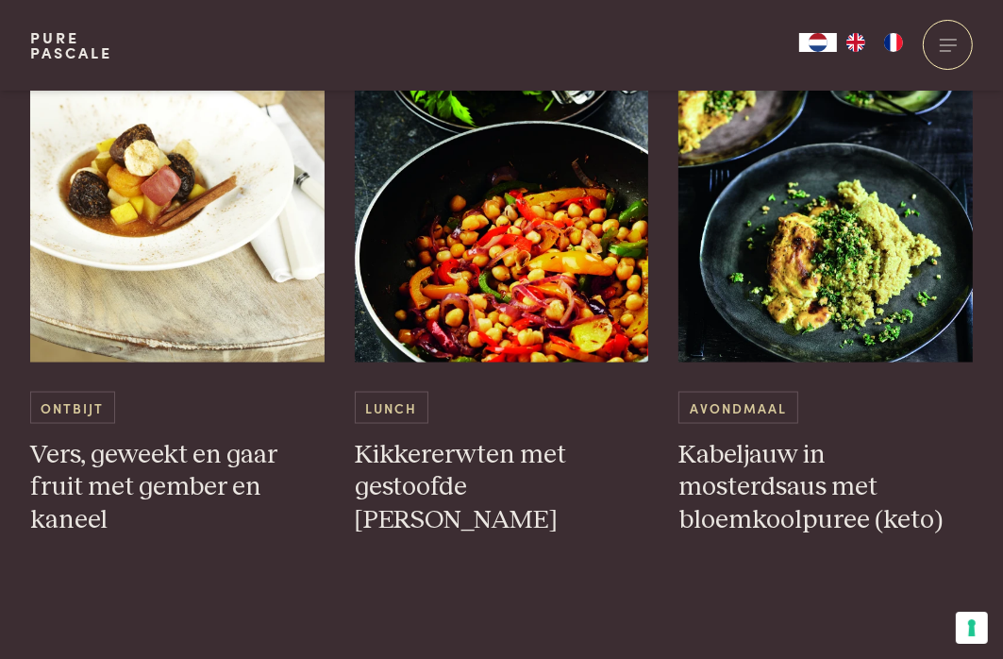
scroll to position [1887, 0]
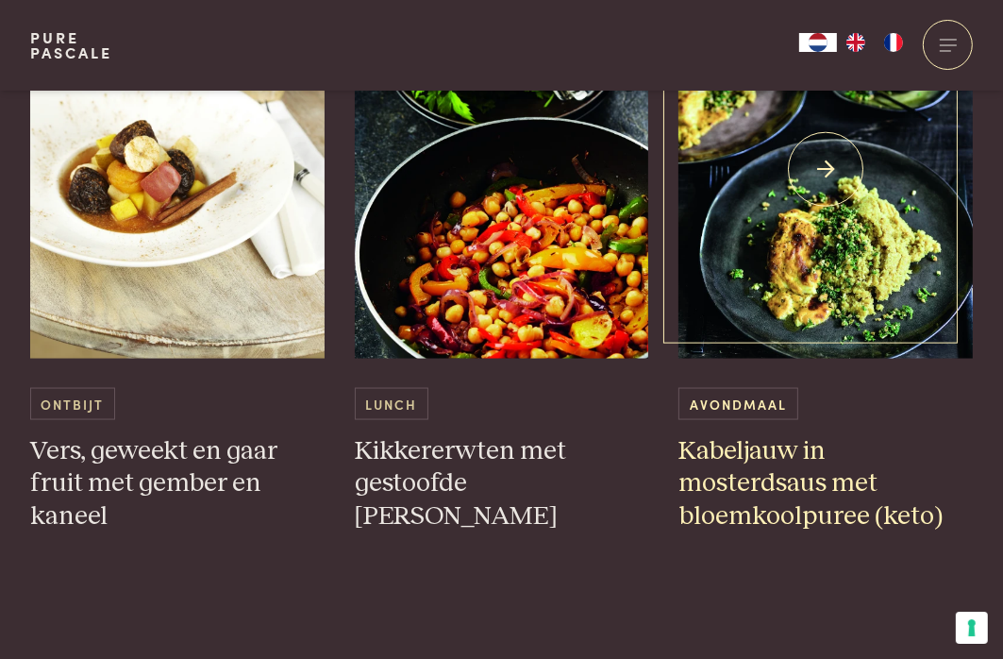
click at [848, 258] on img at bounding box center [825, 169] width 294 height 377
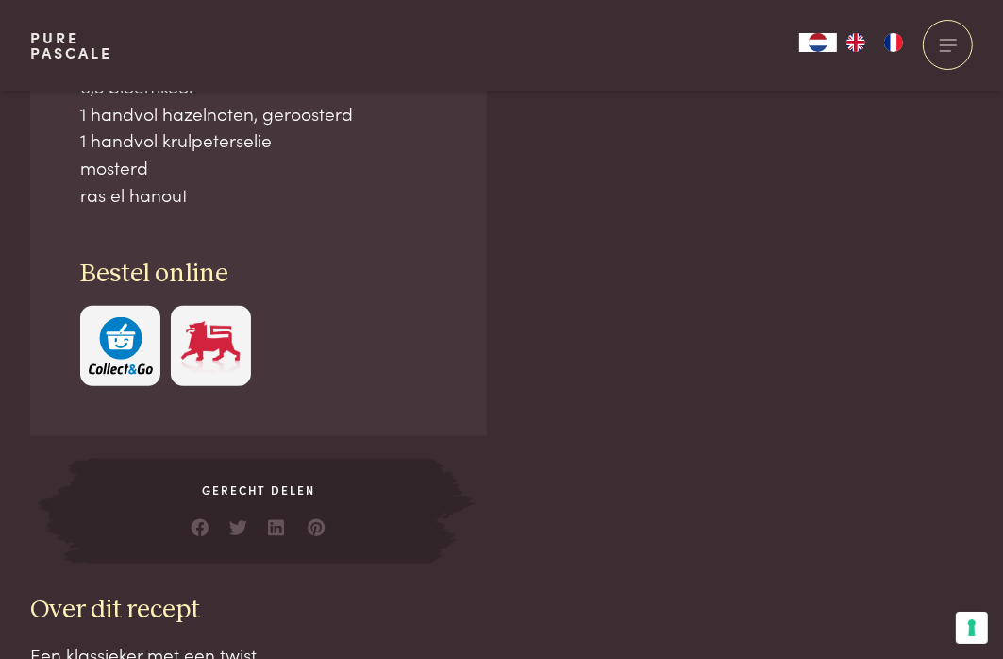
scroll to position [1510, 0]
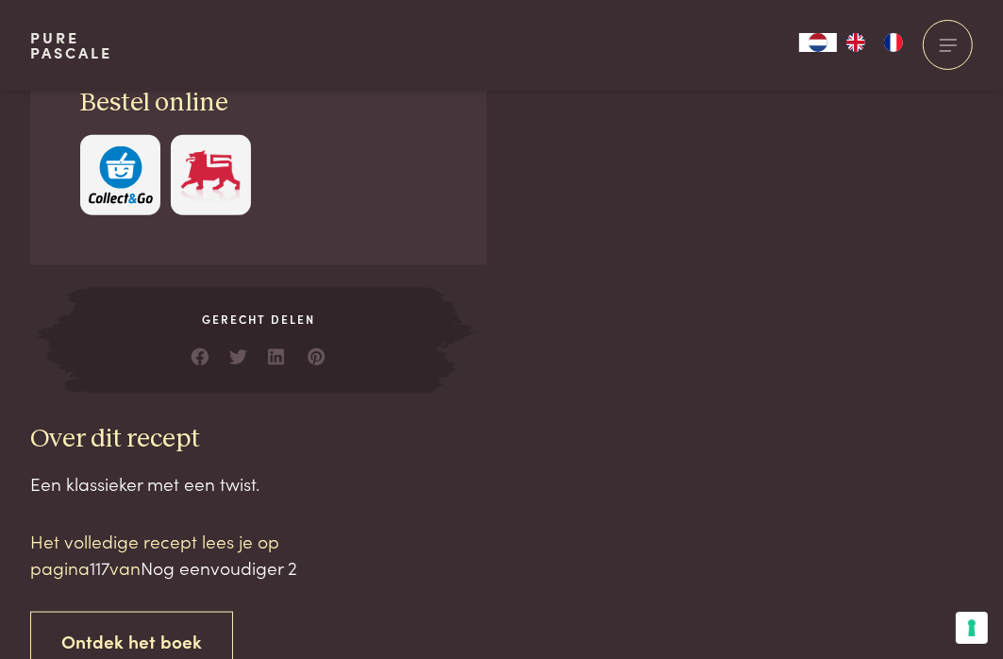
click at [317, 361] on div at bounding box center [317, 356] width 19 height 27
click at [314, 358] on link at bounding box center [317, 352] width 19 height 19
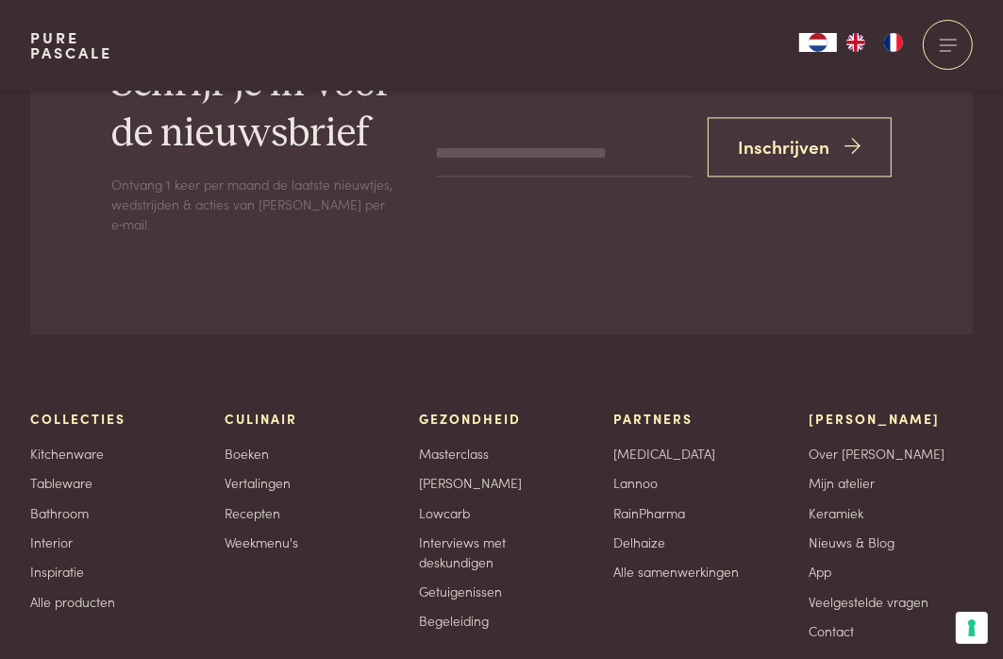
scroll to position [8021, 0]
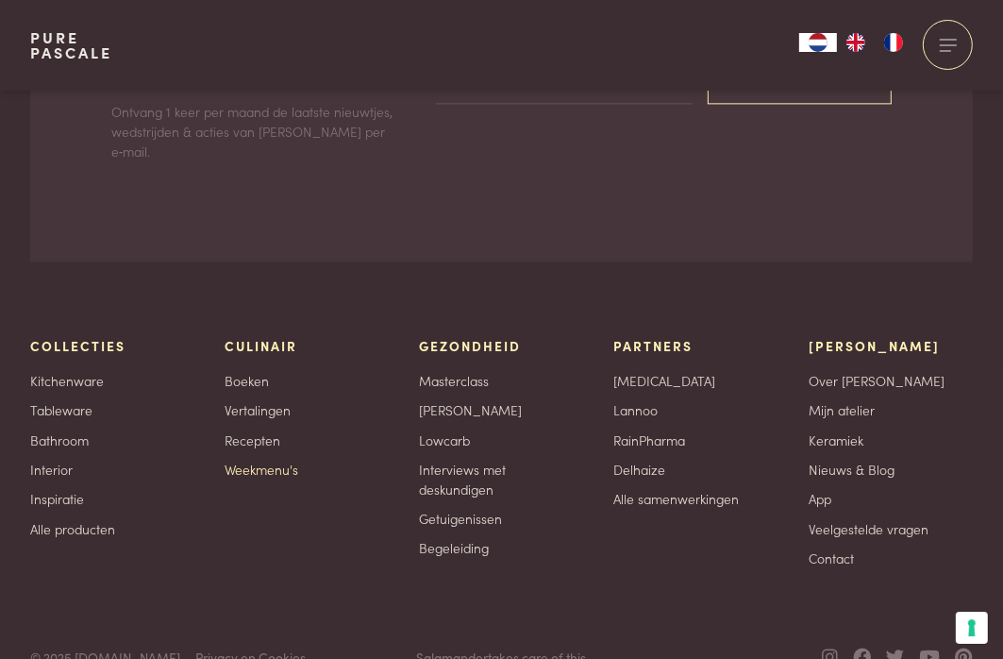
click at [259, 460] on link "Weekmenu's" at bounding box center [262, 470] width 74 height 20
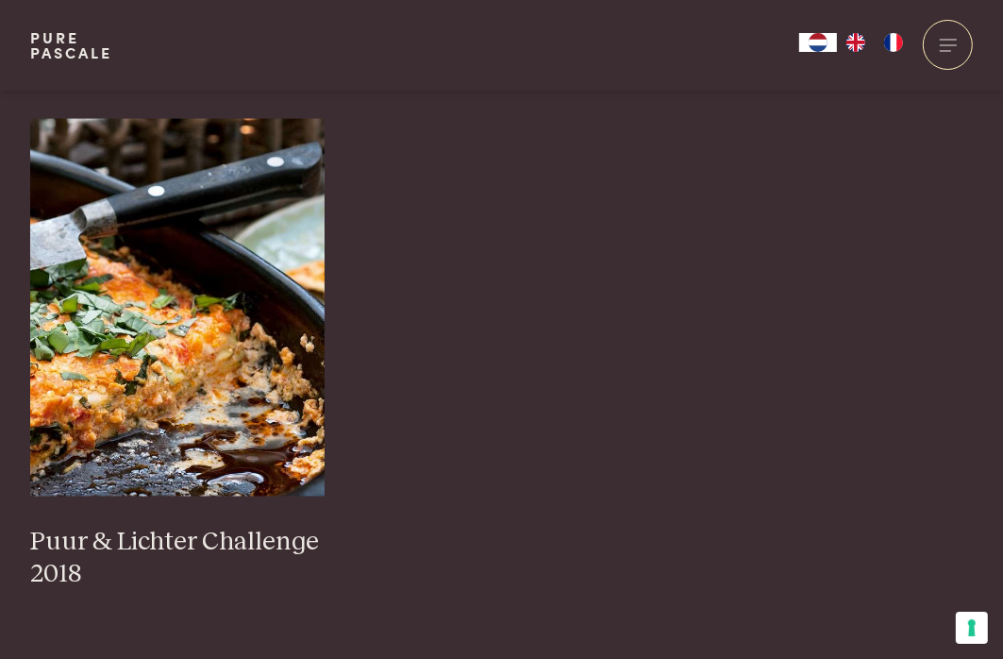
scroll to position [2076, 0]
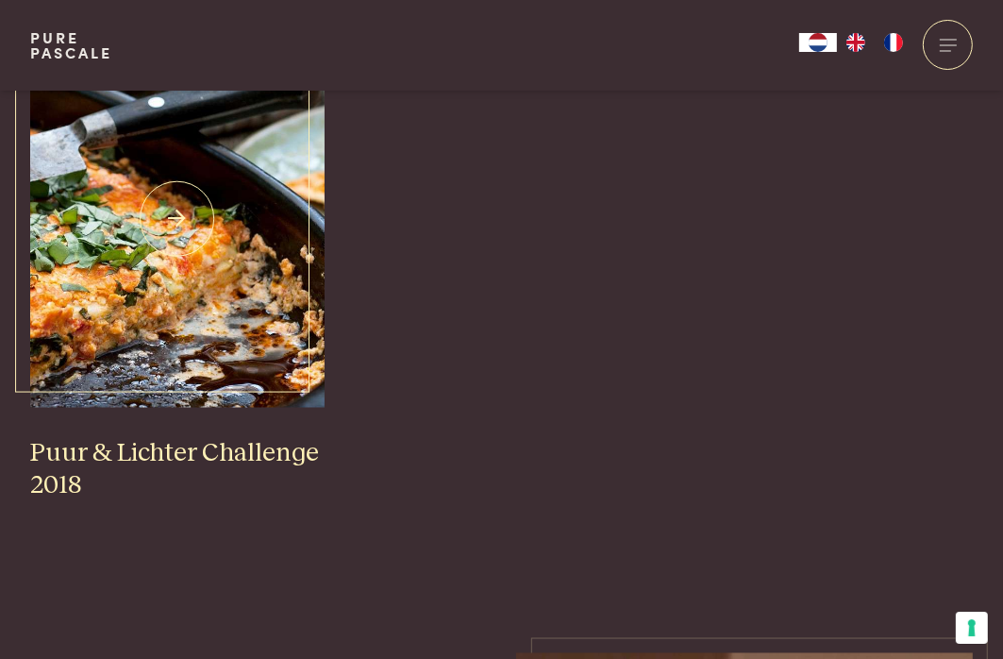
click at [193, 306] on img at bounding box center [177, 218] width 294 height 377
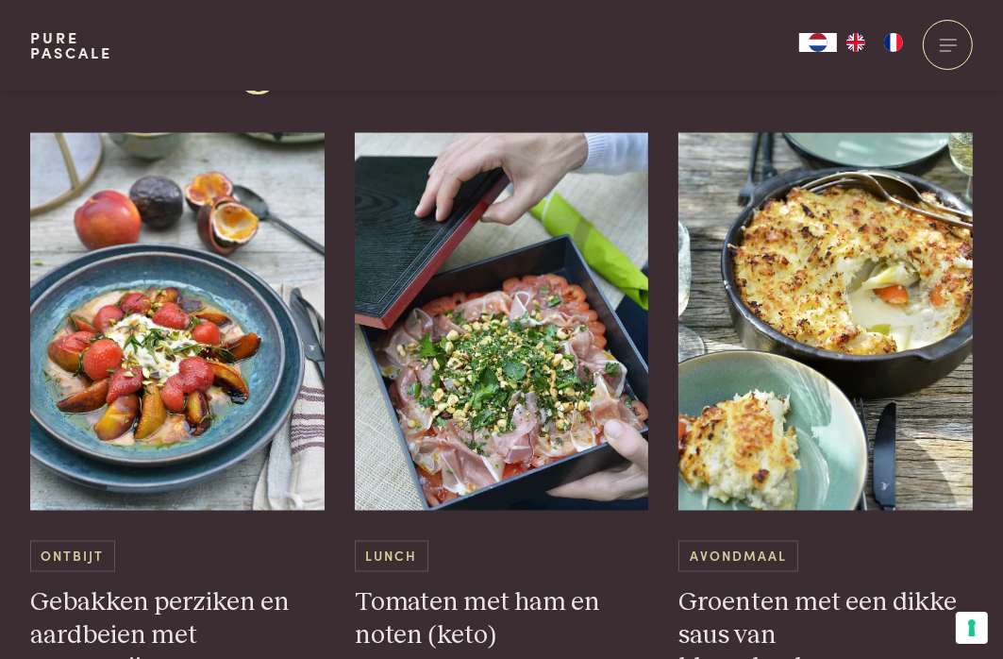
scroll to position [2170, 0]
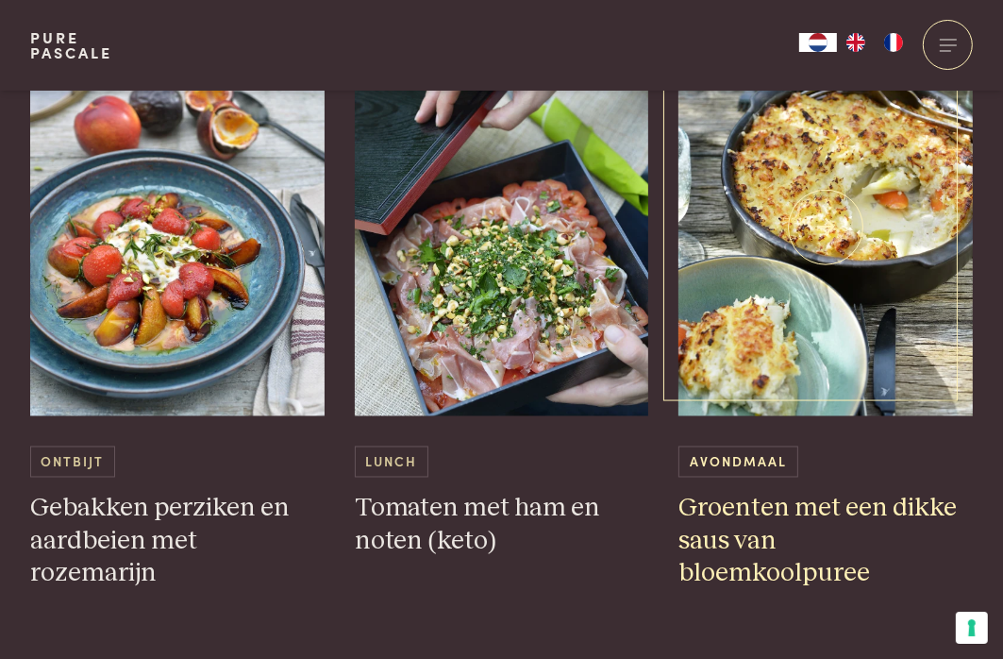
click at [865, 269] on img at bounding box center [825, 227] width 294 height 377
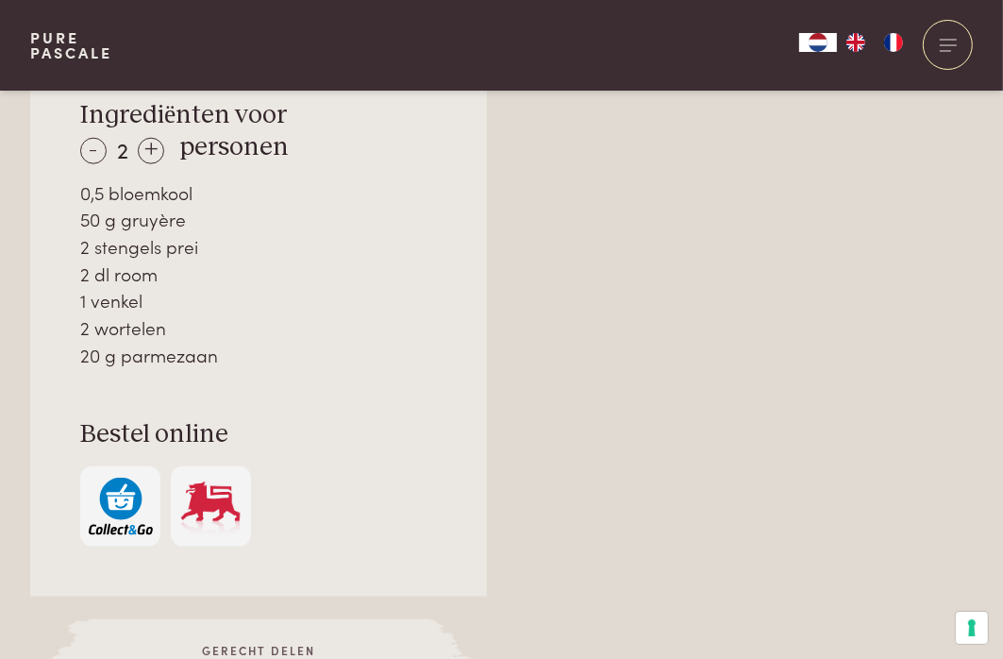
scroll to position [1510, 0]
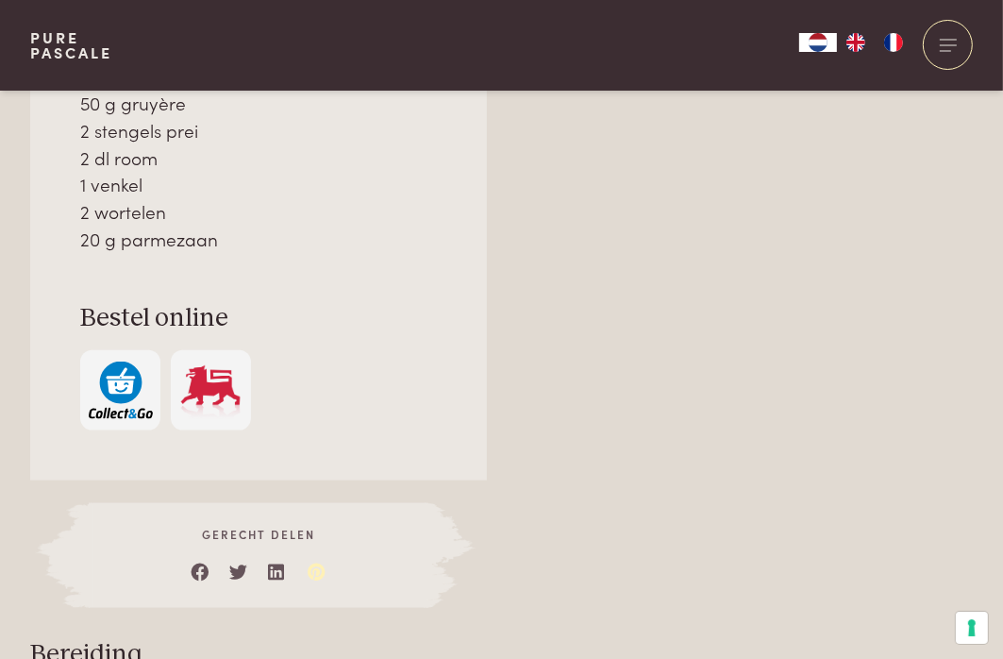
click at [314, 571] on link at bounding box center [317, 567] width 19 height 19
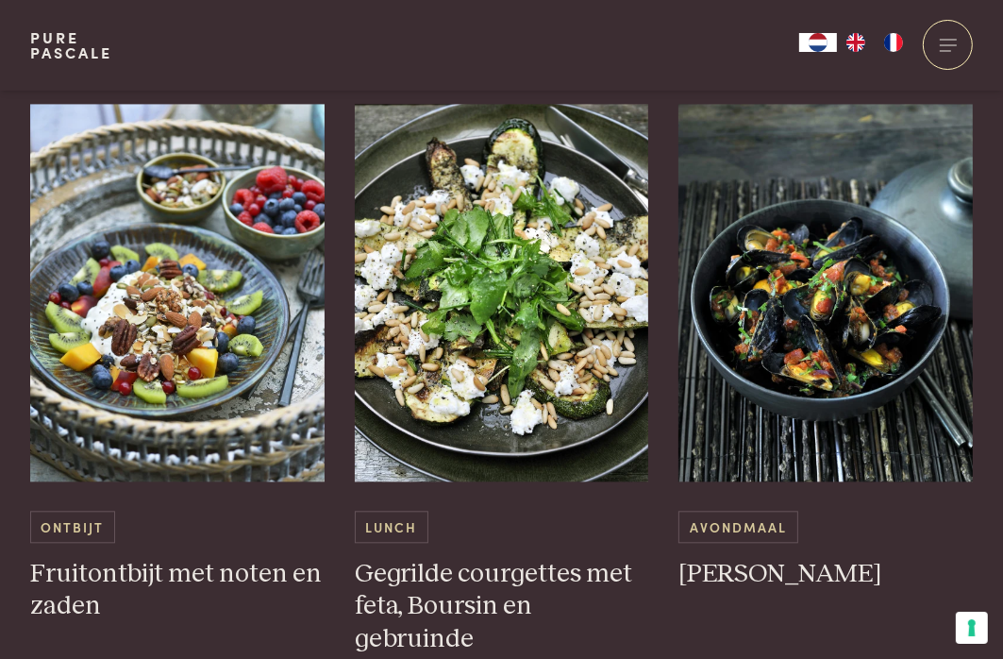
scroll to position [2925, 0]
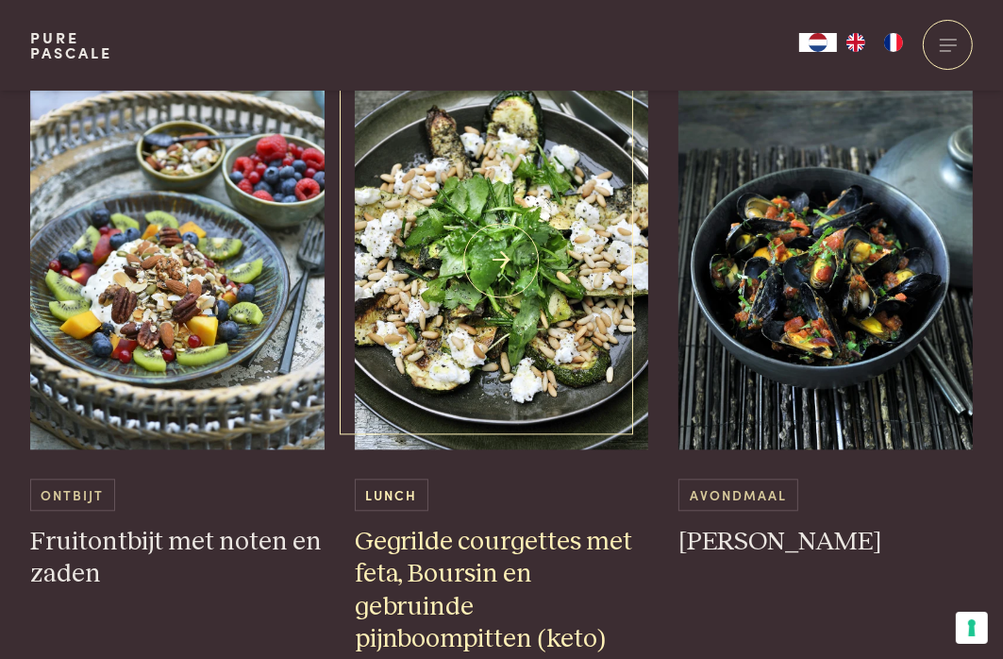
click at [531, 240] on img at bounding box center [502, 260] width 294 height 377
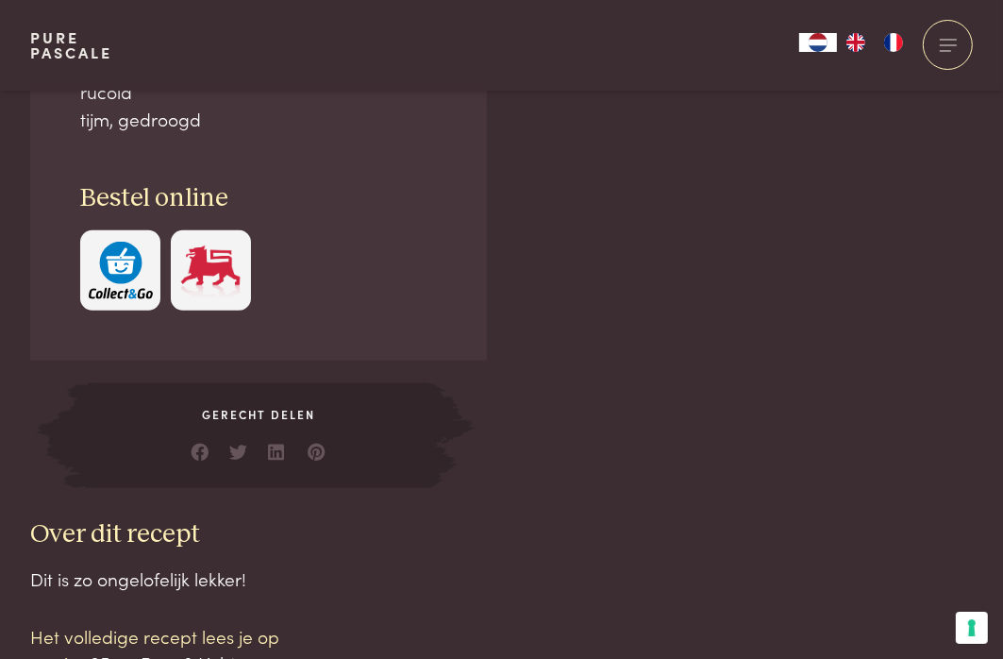
scroll to position [1415, 0]
click at [314, 455] on div at bounding box center [317, 450] width 19 height 27
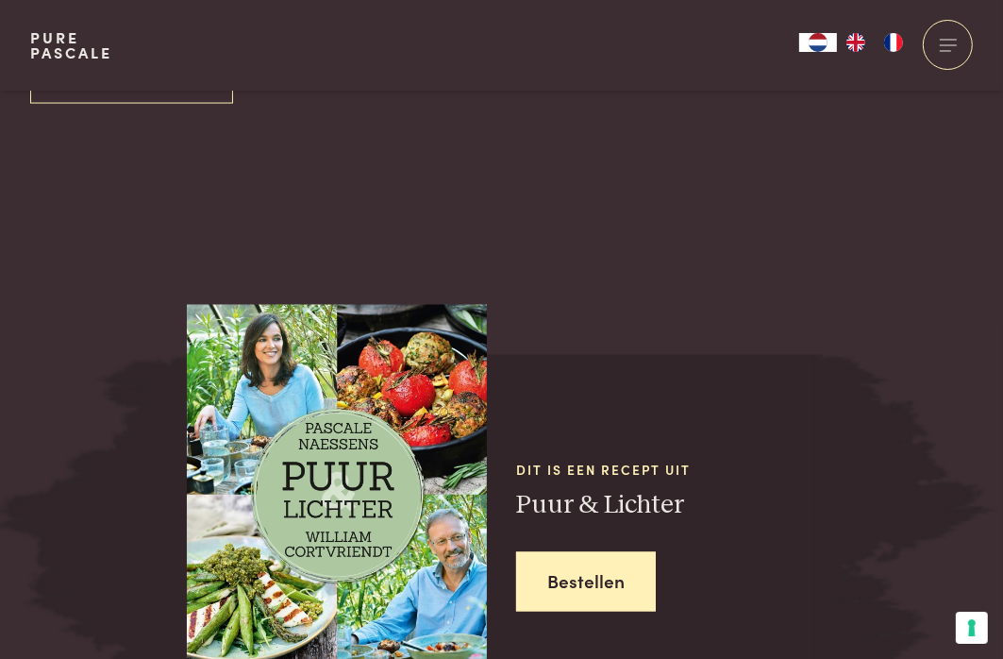
scroll to position [2453, 0]
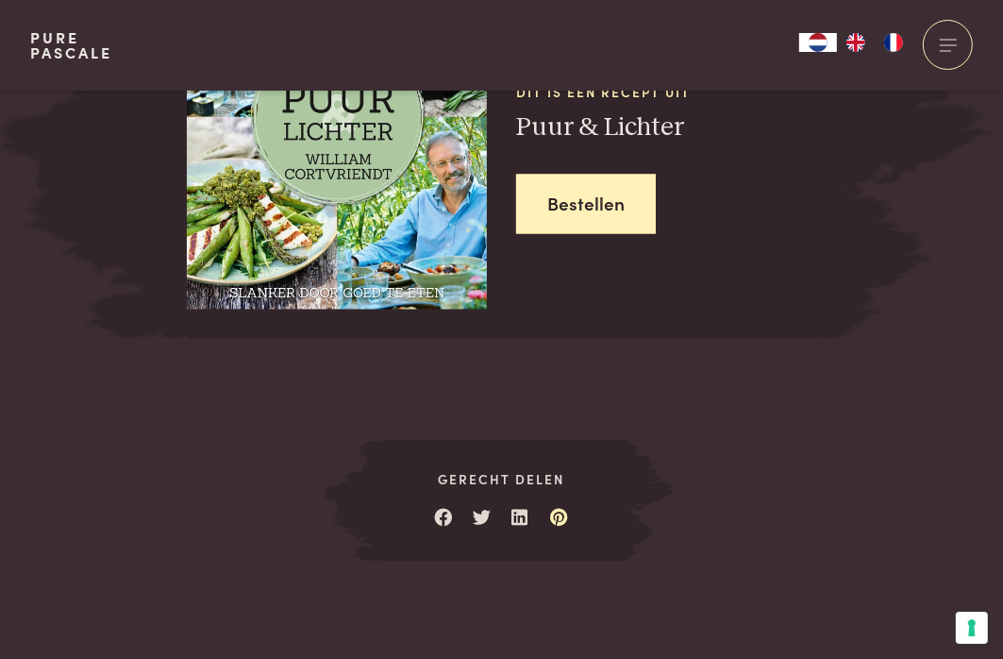
click at [561, 519] on link at bounding box center [559, 513] width 19 height 19
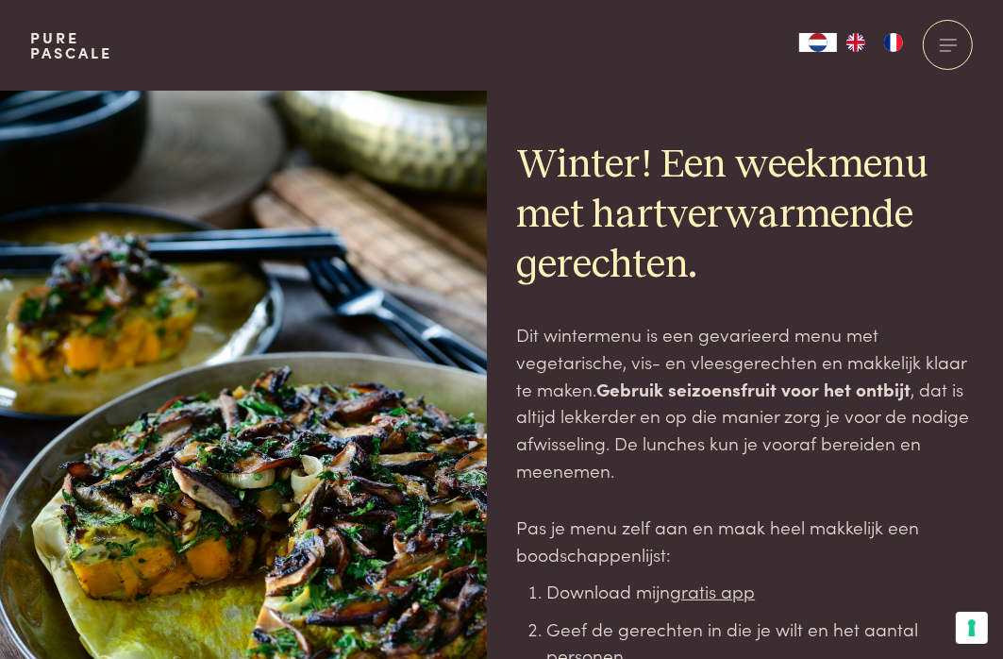
click at [252, 303] on div at bounding box center [258, 487] width 457 height 792
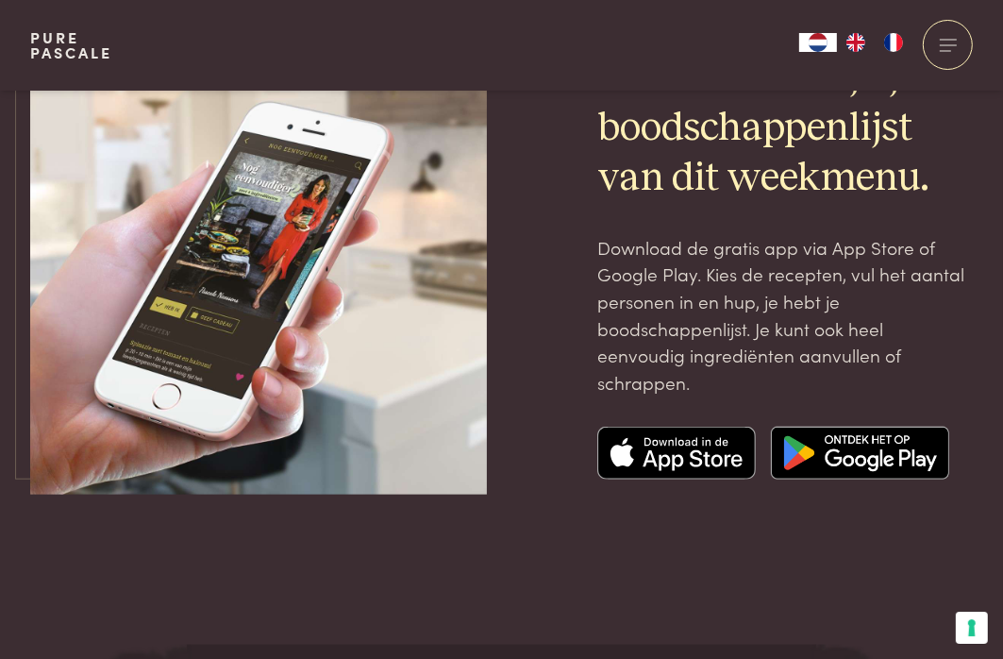
scroll to position [6417, 0]
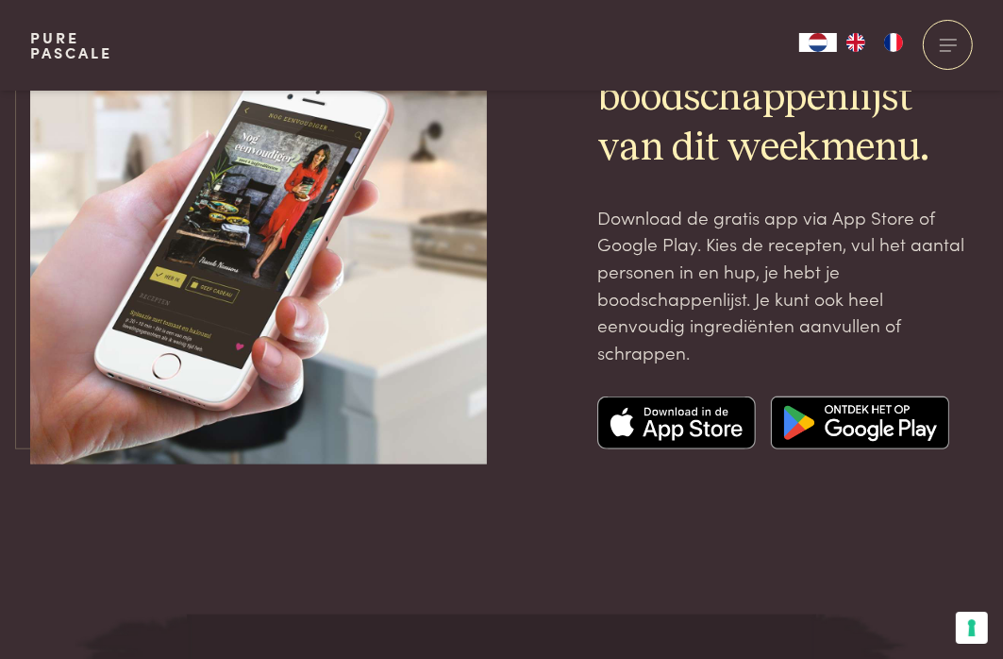
click at [826, 396] on img at bounding box center [860, 422] width 178 height 53
